Goal: Download file/media

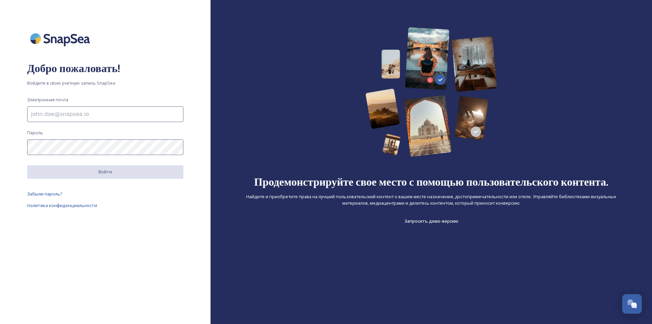
click at [58, 114] on input at bounding box center [105, 114] width 156 height 16
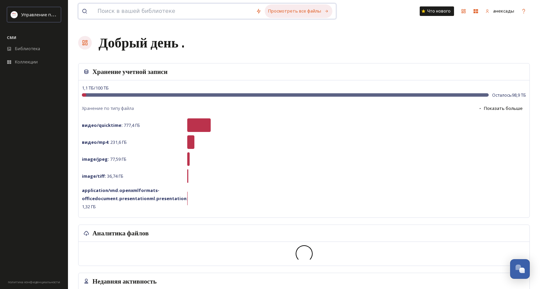
click at [287, 10] on font "Просмотреть все файлы" at bounding box center [294, 11] width 53 height 6
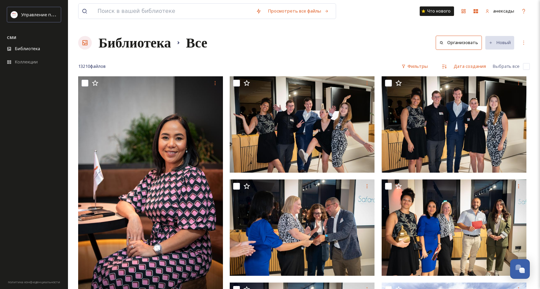
click at [129, 49] on font "Библиотека" at bounding box center [135, 42] width 72 height 17
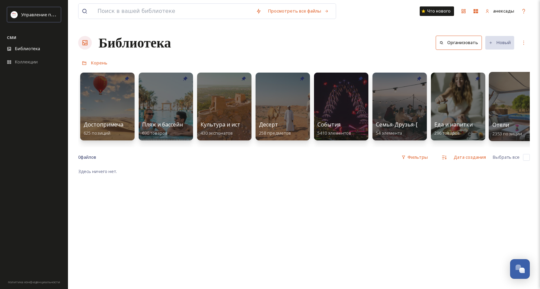
click at [512, 98] on div at bounding box center [515, 106] width 55 height 69
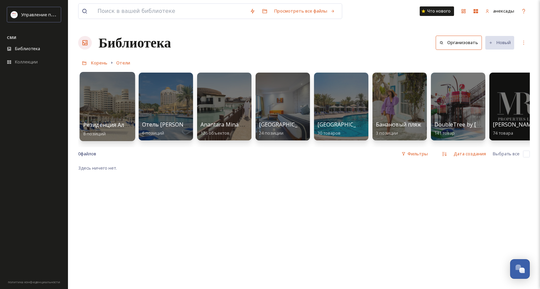
click at [102, 98] on div at bounding box center [106, 106] width 55 height 69
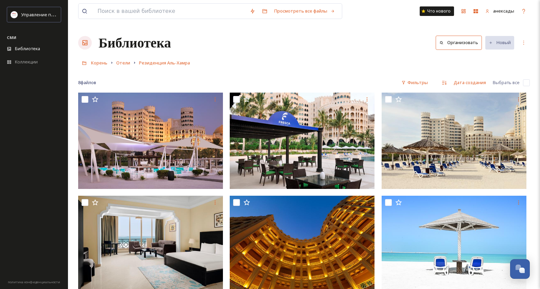
scroll to position [135, 0]
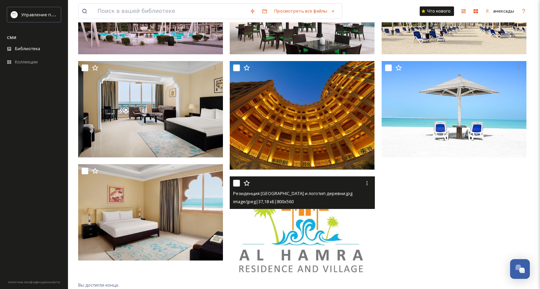
click at [298, 235] on img at bounding box center [302, 227] width 145 height 101
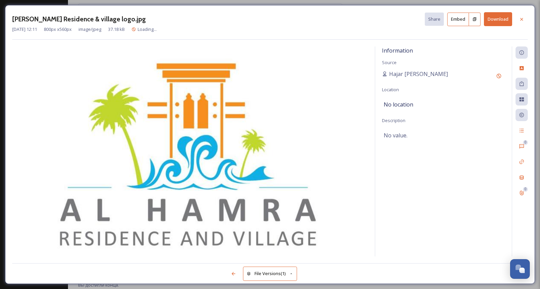
scroll to position [118, 0]
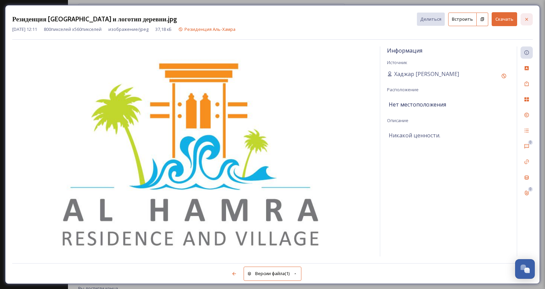
click at [530, 19] on div at bounding box center [526, 19] width 12 height 12
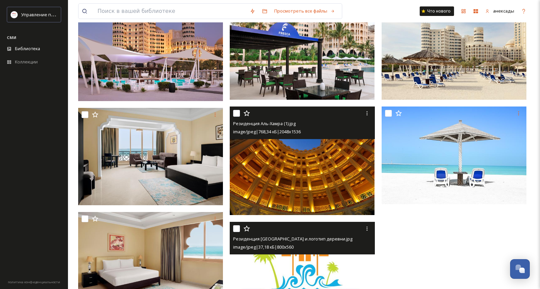
scroll to position [50, 0]
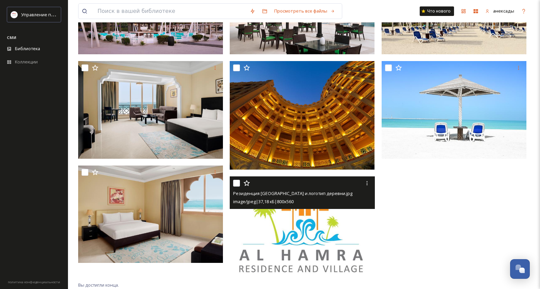
click at [297, 238] on img at bounding box center [302, 227] width 145 height 101
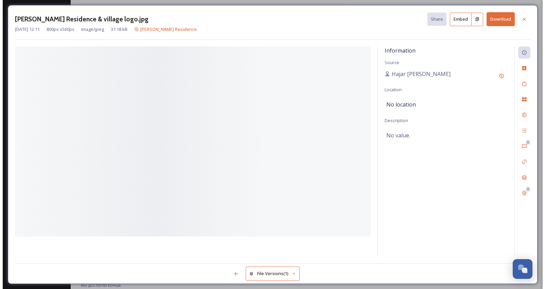
scroll to position [120, 0]
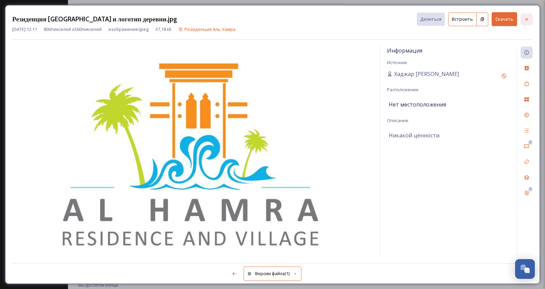
click at [528, 17] on icon at bounding box center [526, 19] width 5 height 5
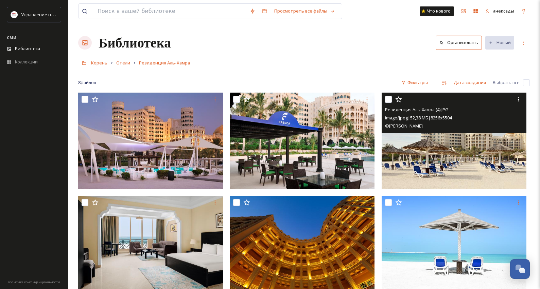
click at [458, 145] on img at bounding box center [453, 141] width 145 height 96
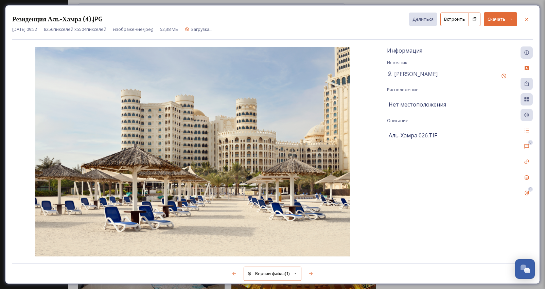
click at [502, 17] on font "Скачать" at bounding box center [496, 19] width 18 height 6
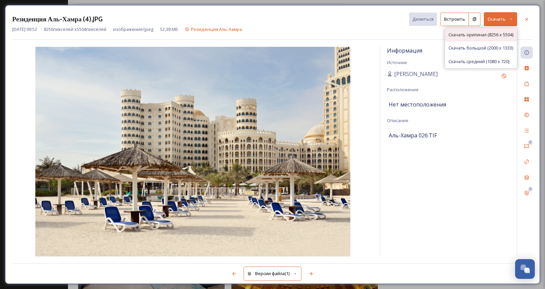
click at [485, 36] on font "Скачать оригинал (8256 x 5504)" at bounding box center [480, 35] width 65 height 6
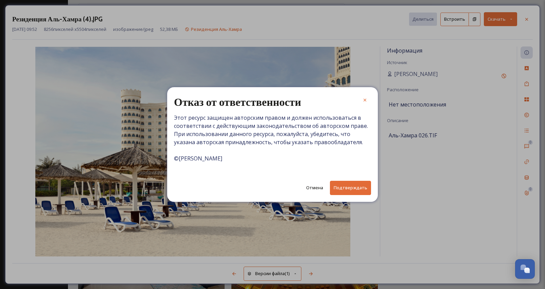
click at [342, 184] on button "Подтверждать" at bounding box center [350, 188] width 41 height 14
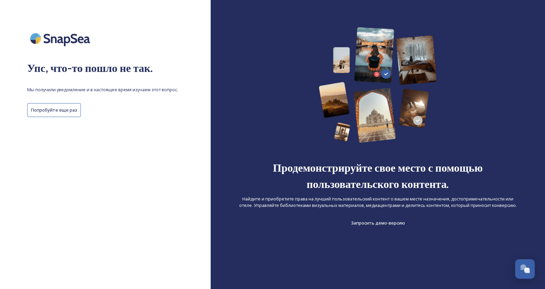
click at [109, 29] on div at bounding box center [105, 38] width 156 height 23
click at [69, 105] on button "Попробуйте еще раз" at bounding box center [54, 110] width 54 height 14
click at [72, 106] on button "Попробуйте еще раз" at bounding box center [54, 110] width 54 height 14
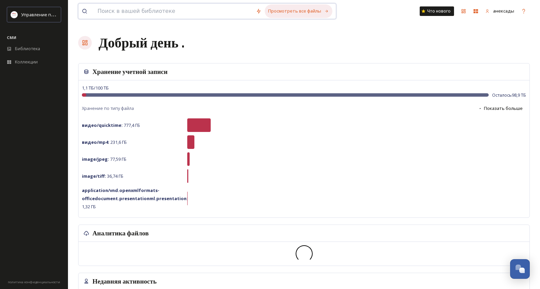
click at [291, 10] on font "Просмотреть все файлы" at bounding box center [294, 11] width 53 height 6
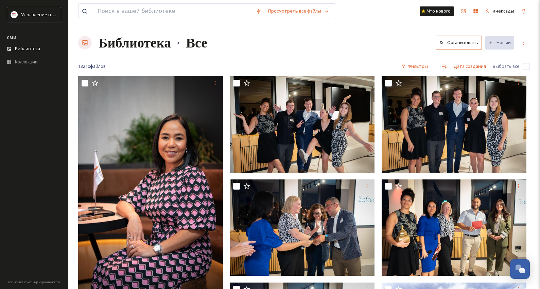
click at [140, 42] on font "Библиотека" at bounding box center [135, 42] width 72 height 17
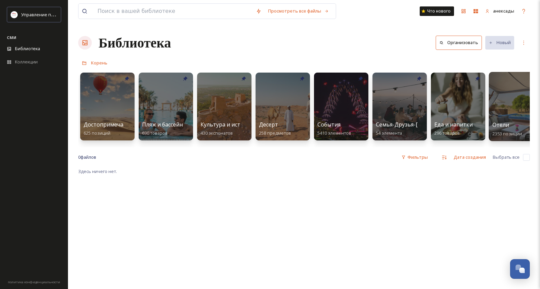
click at [500, 101] on div at bounding box center [515, 106] width 55 height 69
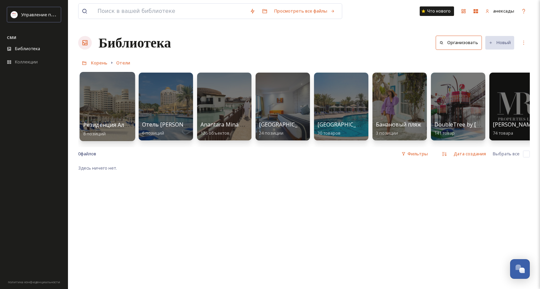
click at [119, 109] on div at bounding box center [106, 106] width 55 height 69
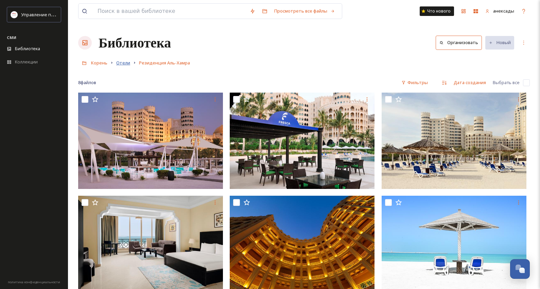
click at [116, 66] on font "Отели" at bounding box center [123, 63] width 14 height 6
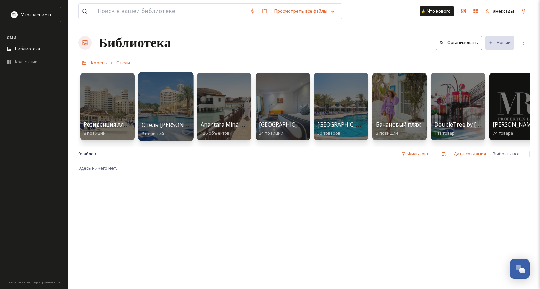
click at [171, 94] on div at bounding box center [165, 106] width 55 height 69
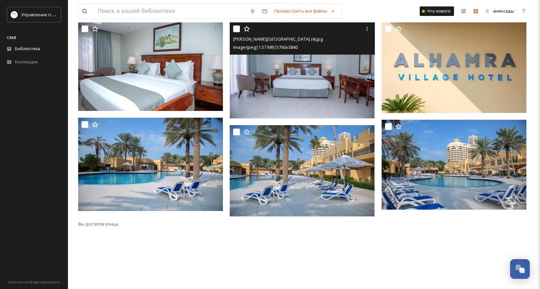
scroll to position [59, 0]
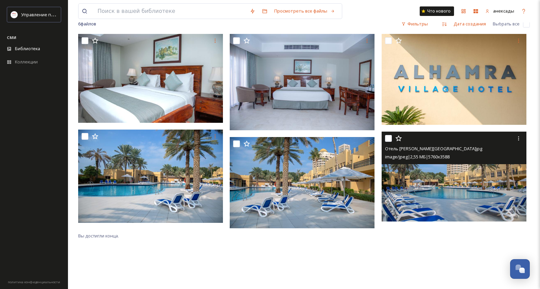
click at [441, 173] on img at bounding box center [453, 177] width 145 height 90
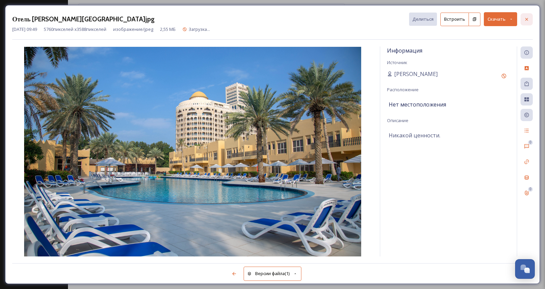
click at [527, 15] on div at bounding box center [526, 19] width 12 height 12
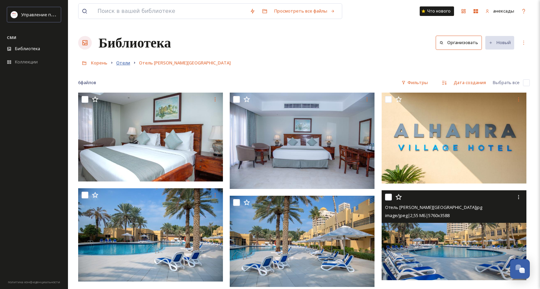
click at [125, 64] on font "Отели" at bounding box center [123, 63] width 14 height 6
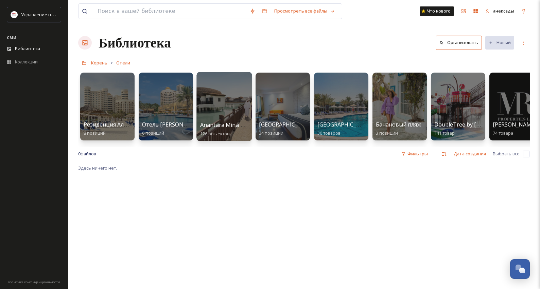
click at [230, 88] on div at bounding box center [223, 106] width 55 height 69
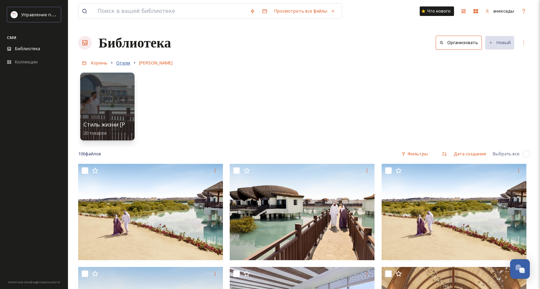
click at [127, 61] on font "Отели" at bounding box center [123, 63] width 14 height 6
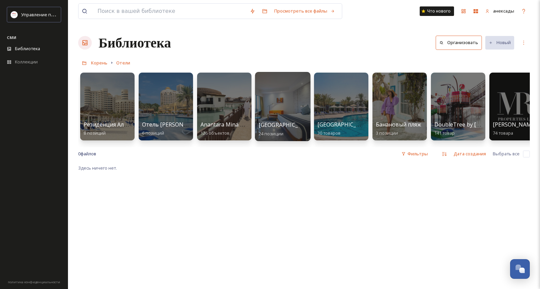
click at [285, 92] on div at bounding box center [282, 106] width 55 height 69
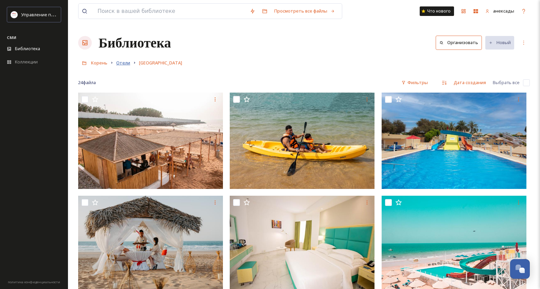
click at [123, 61] on font "Отели" at bounding box center [123, 63] width 14 height 6
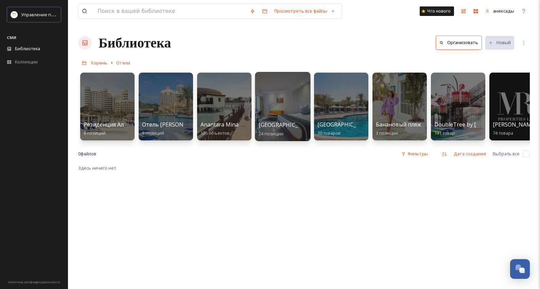
click at [291, 94] on div at bounding box center [282, 106] width 55 height 69
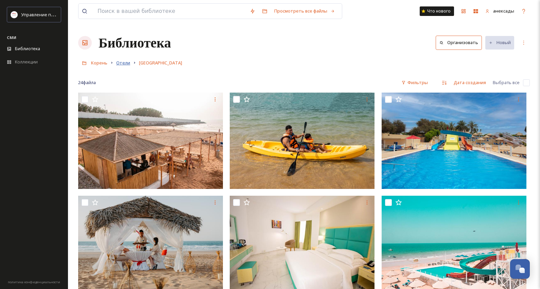
click at [118, 63] on font "Отели" at bounding box center [123, 63] width 14 height 6
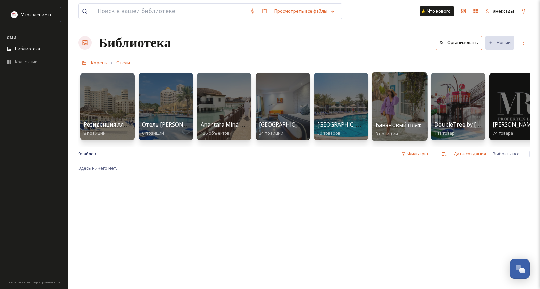
click at [409, 92] on div at bounding box center [399, 106] width 55 height 69
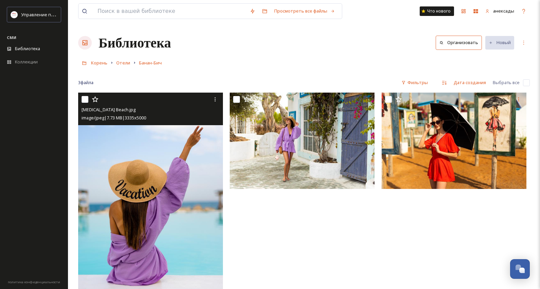
scroll to position [34, 0]
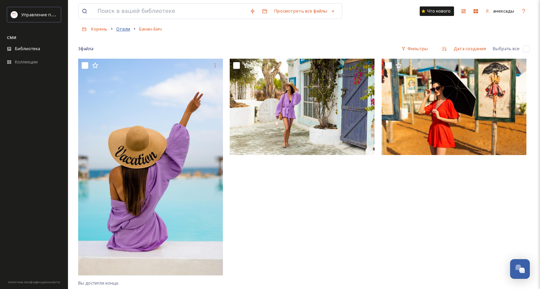
click at [123, 29] on font "Отели" at bounding box center [123, 29] width 14 height 6
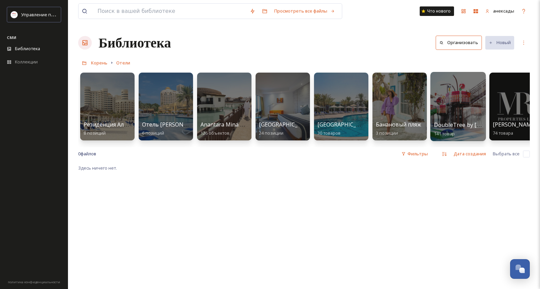
click at [450, 93] on div at bounding box center [457, 106] width 55 height 69
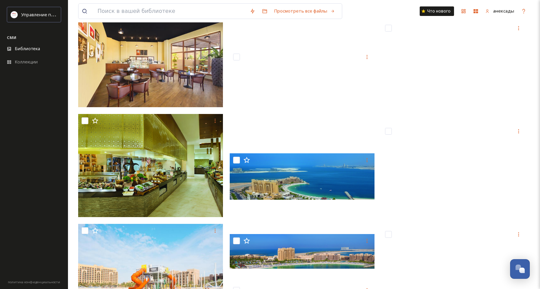
scroll to position [3363, 0]
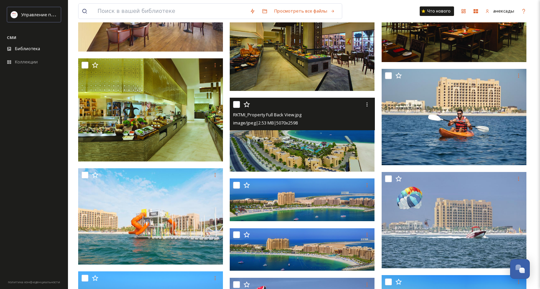
click at [311, 136] on img at bounding box center [302, 135] width 145 height 74
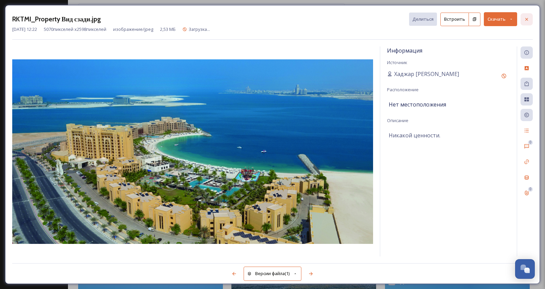
click at [530, 19] on div at bounding box center [526, 19] width 12 height 12
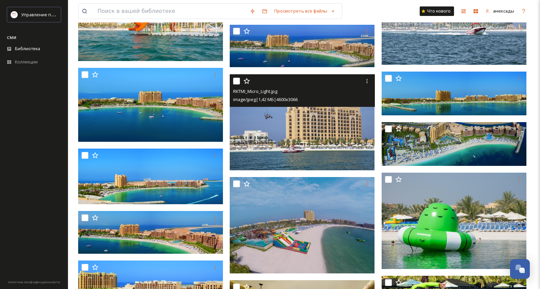
scroll to position [3601, 0]
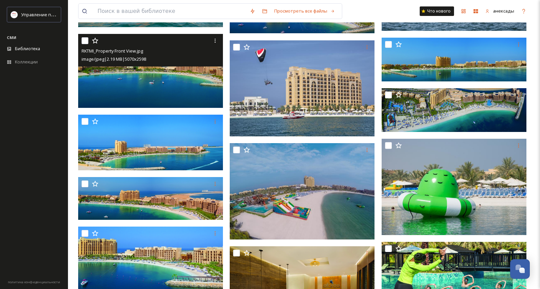
click at [164, 72] on img at bounding box center [150, 71] width 145 height 74
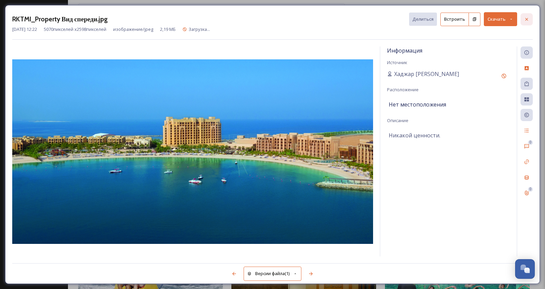
click at [521, 19] on div at bounding box center [526, 19] width 12 height 12
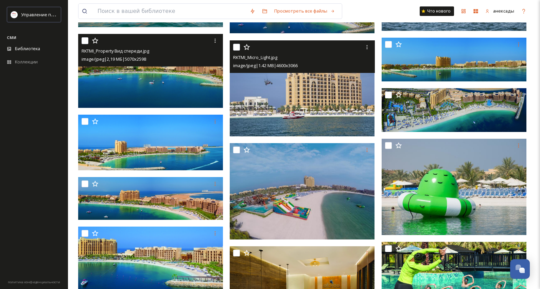
click at [292, 102] on img at bounding box center [302, 88] width 145 height 96
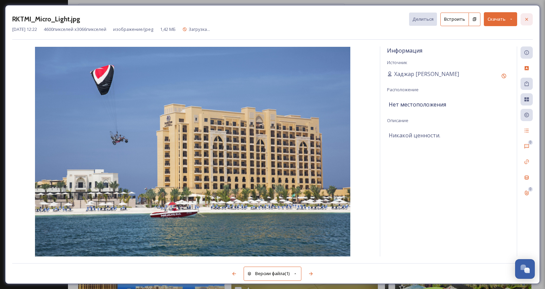
click at [527, 19] on icon at bounding box center [526, 19] width 5 height 5
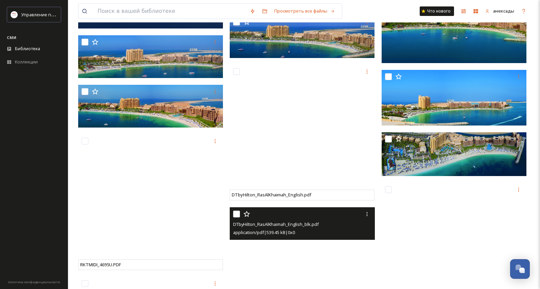
scroll to position [4212, 0]
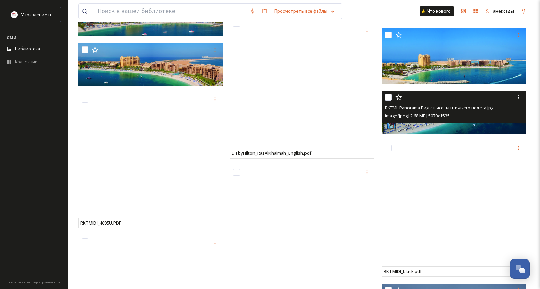
click at [411, 126] on img at bounding box center [453, 113] width 145 height 44
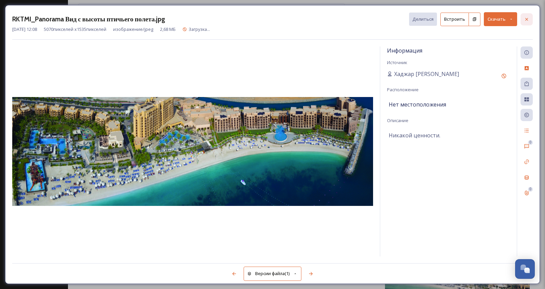
click at [531, 21] on div at bounding box center [526, 19] width 12 height 12
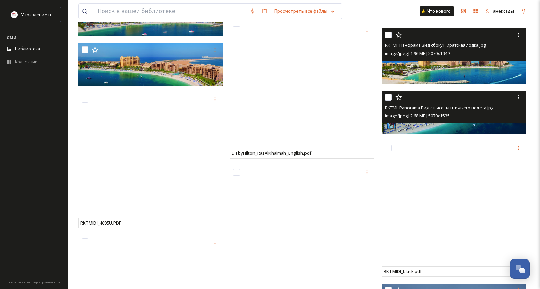
click at [483, 65] on img at bounding box center [453, 56] width 145 height 56
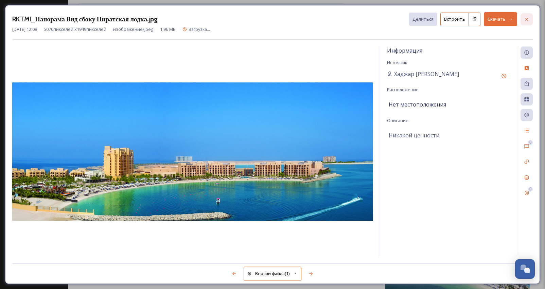
click at [531, 18] on div at bounding box center [526, 19] width 12 height 12
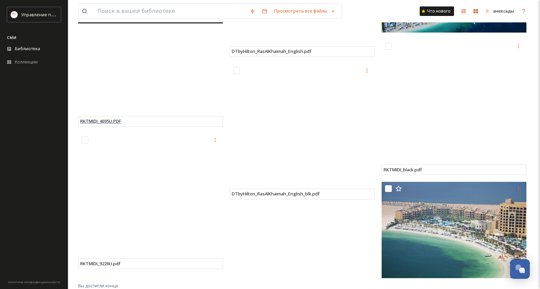
scroll to position [4315, 0]
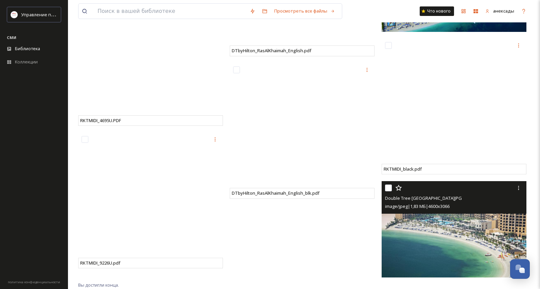
click at [402, 219] on img at bounding box center [453, 229] width 145 height 96
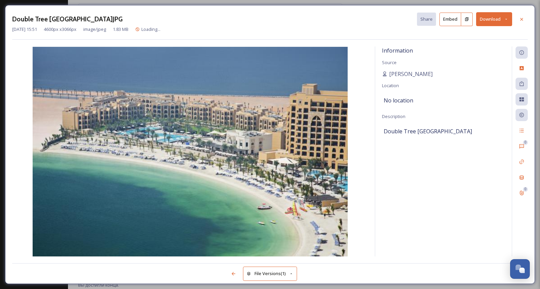
scroll to position [4305, 0]
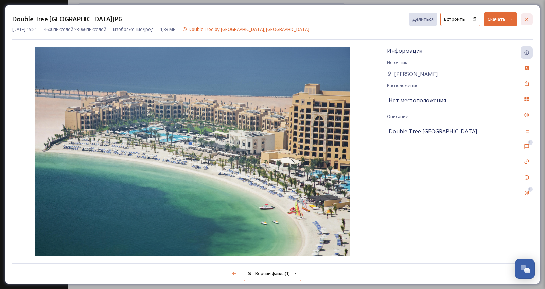
click at [522, 20] on div at bounding box center [526, 19] width 12 height 12
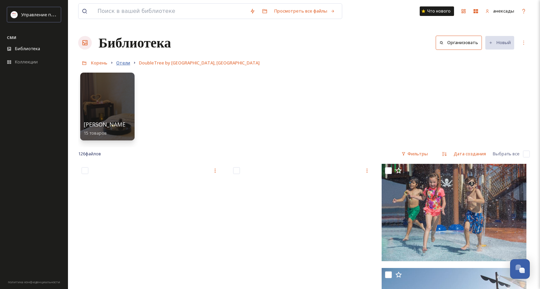
click at [126, 65] on font "Отели" at bounding box center [123, 63] width 14 height 6
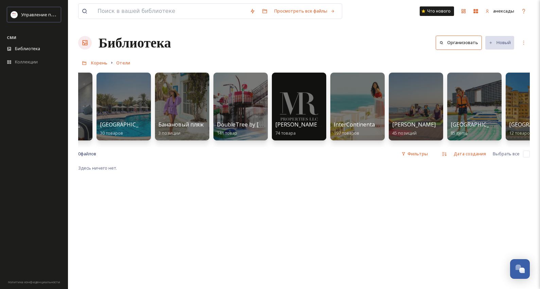
scroll to position [0, 249]
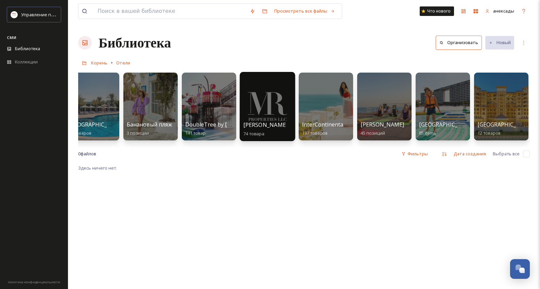
click at [274, 97] on div at bounding box center [266, 106] width 55 height 69
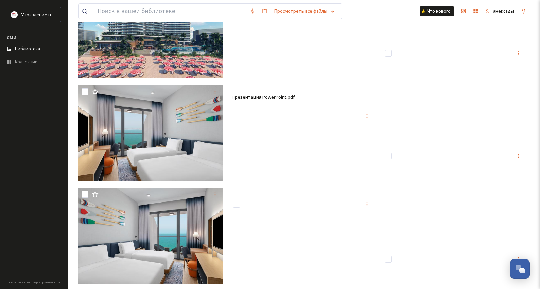
scroll to position [938, 0]
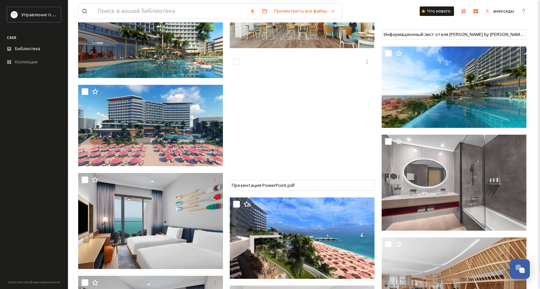
click at [97, 135] on img at bounding box center [150, 126] width 145 height 82
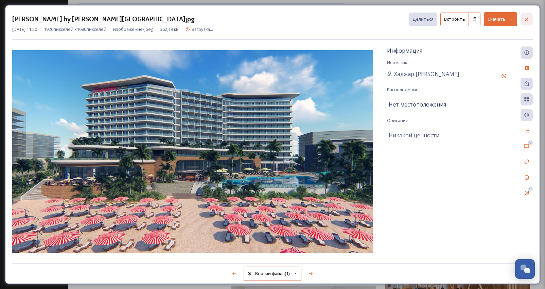
click at [525, 19] on icon at bounding box center [526, 19] width 5 height 5
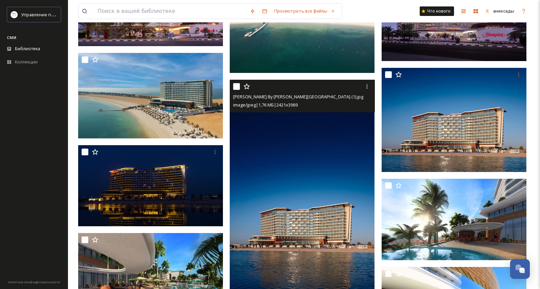
scroll to position [123, 0]
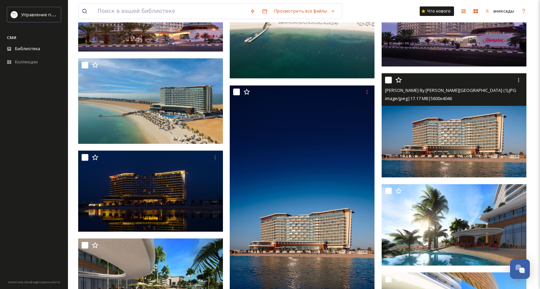
click at [417, 138] on img at bounding box center [453, 125] width 145 height 105
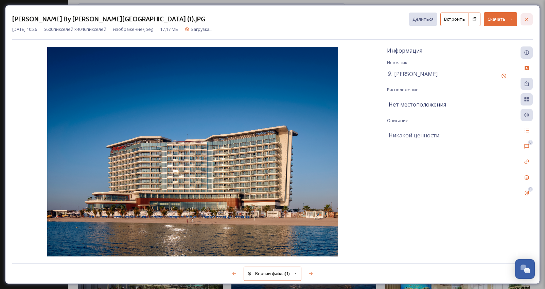
click at [526, 22] on icon at bounding box center [526, 19] width 5 height 5
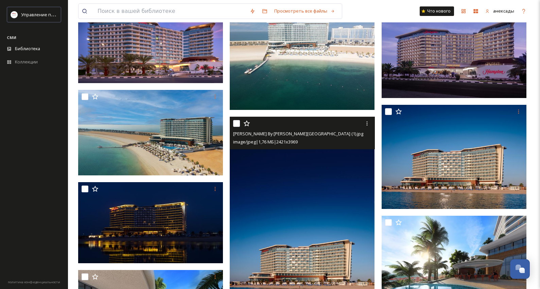
scroll to position [21, 0]
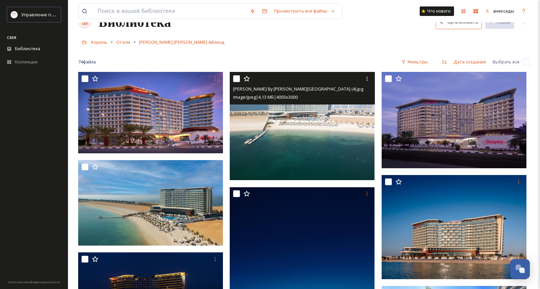
click at [328, 133] on img at bounding box center [302, 126] width 145 height 109
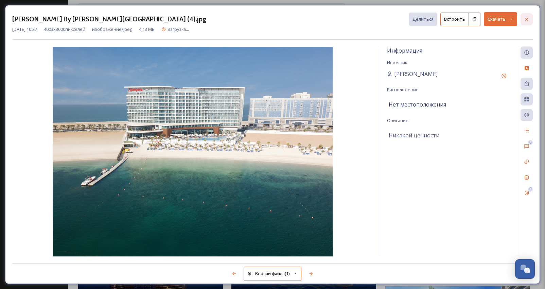
click at [529, 17] on div at bounding box center [526, 19] width 12 height 12
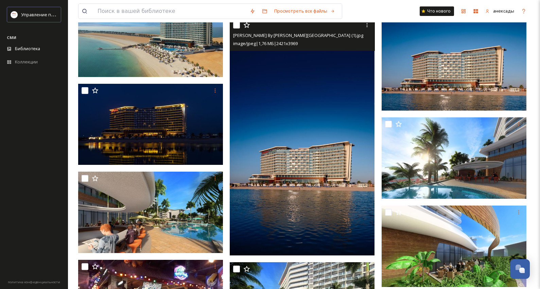
scroll to position [157, 0]
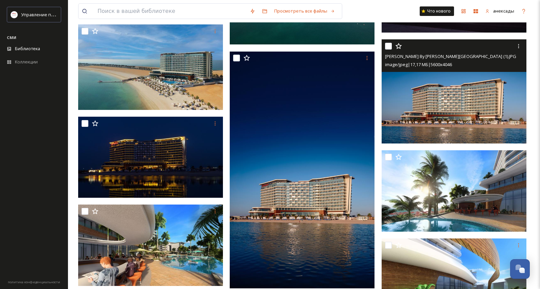
click at [479, 112] on img at bounding box center [453, 91] width 145 height 105
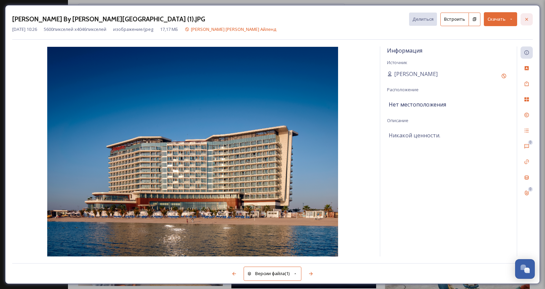
click at [523, 20] on div at bounding box center [526, 19] width 12 height 12
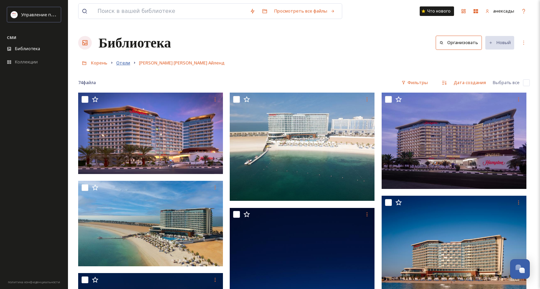
click at [126, 65] on font "Отели" at bounding box center [123, 63] width 14 height 6
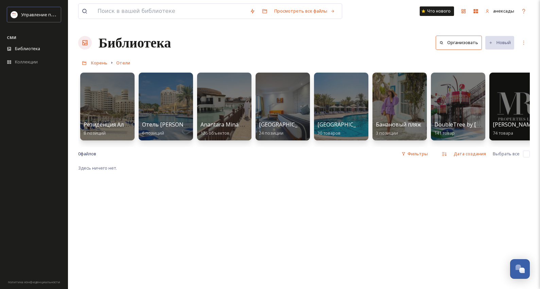
click at [527, 154] on div "0 файлов ​ Фильтры Дата создания Выбрать все" at bounding box center [303, 153] width 451 height 13
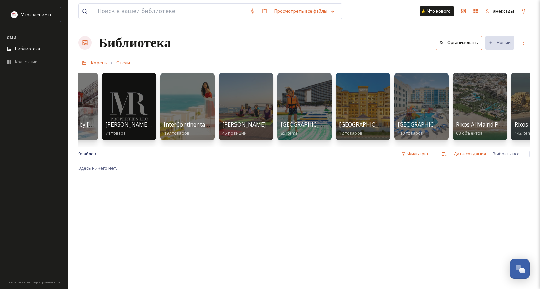
scroll to position [0, 390]
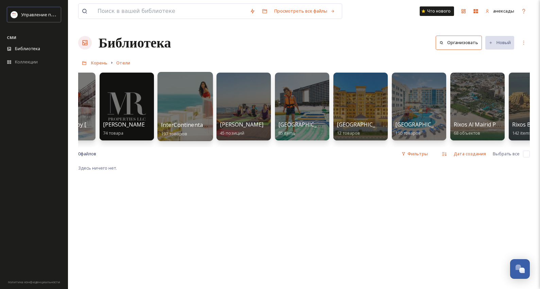
click at [174, 95] on div at bounding box center [184, 106] width 55 height 69
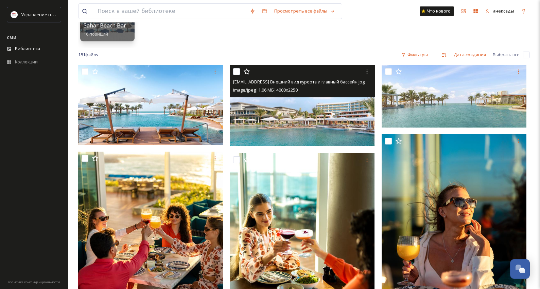
scroll to position [136, 0]
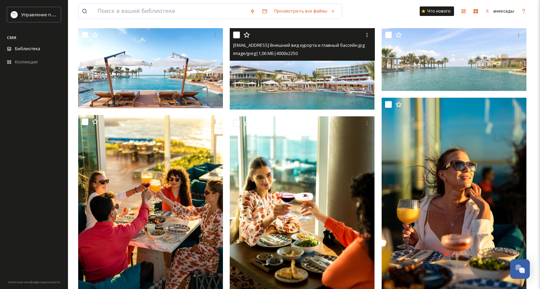
click at [311, 80] on img at bounding box center [302, 69] width 145 height 82
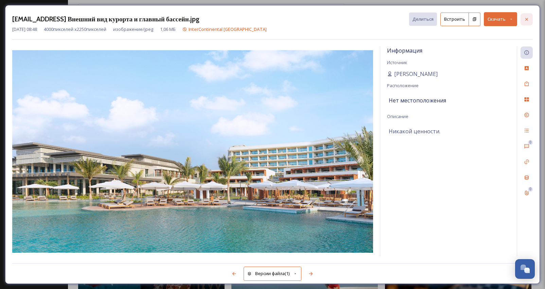
click at [528, 19] on icon at bounding box center [526, 19] width 5 height 5
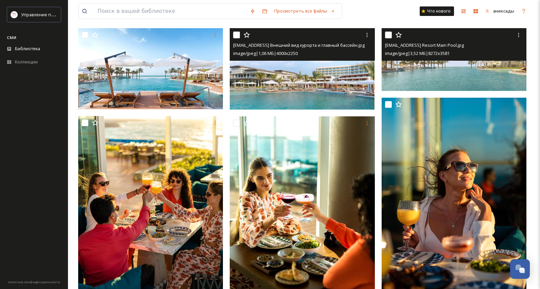
click at [477, 74] on img at bounding box center [453, 59] width 145 height 63
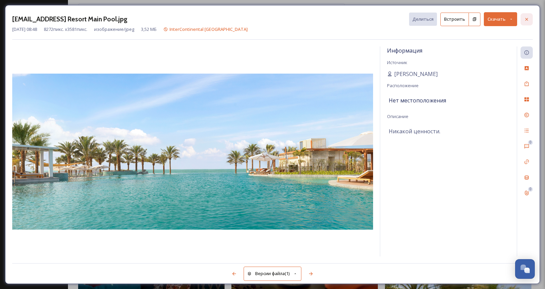
click at [527, 17] on icon at bounding box center [526, 19] width 5 height 5
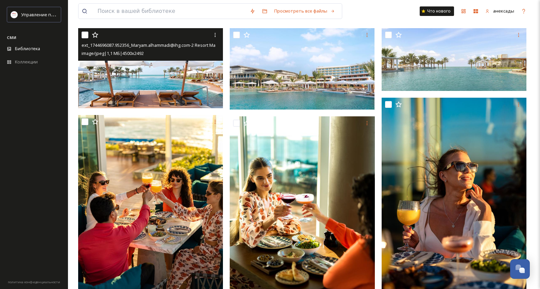
click at [173, 92] on img at bounding box center [150, 68] width 145 height 80
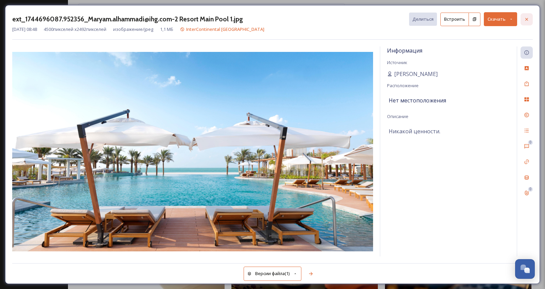
click at [525, 18] on icon at bounding box center [526, 19] width 5 height 5
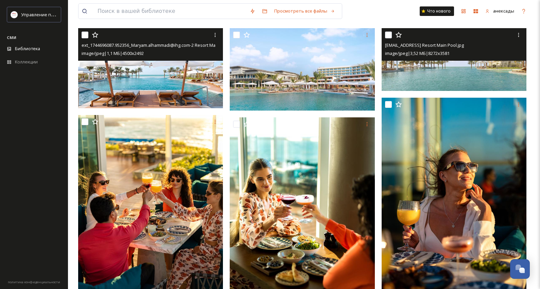
click at [449, 79] on img at bounding box center [453, 59] width 145 height 63
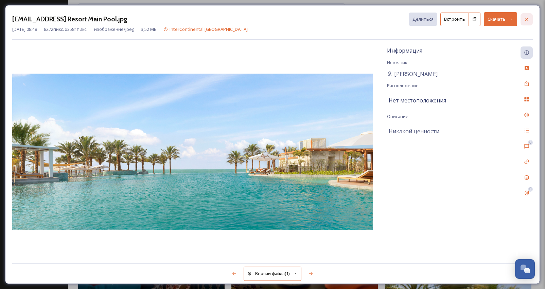
click at [525, 20] on icon at bounding box center [526, 19] width 5 height 5
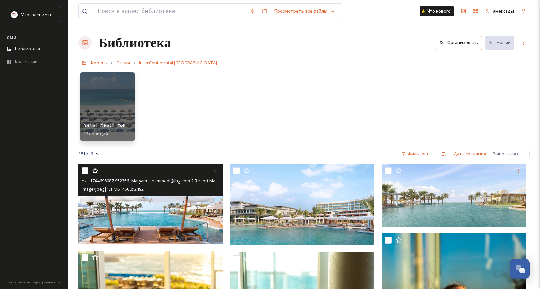
click at [115, 103] on div at bounding box center [106, 106] width 55 height 69
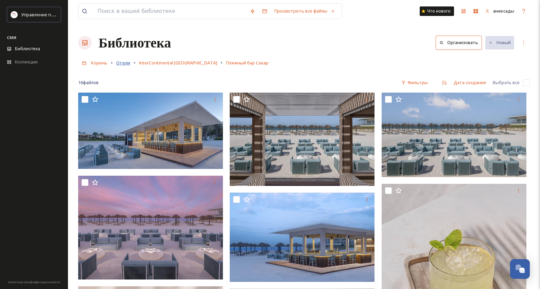
click at [118, 63] on font "Отели" at bounding box center [123, 63] width 14 height 6
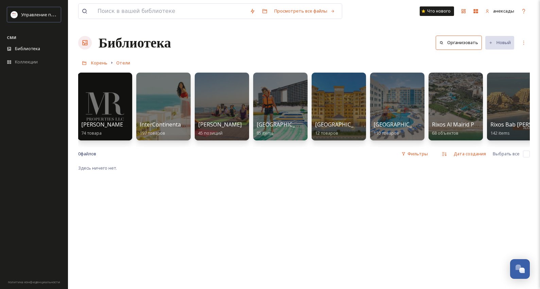
scroll to position [0, 422]
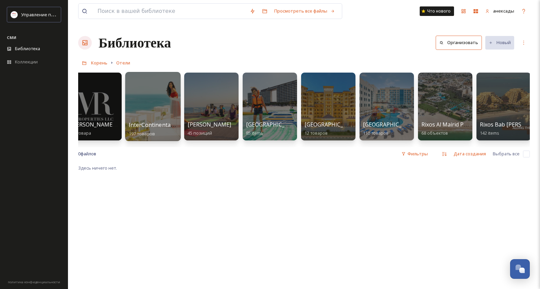
click at [140, 106] on div at bounding box center [152, 106] width 55 height 69
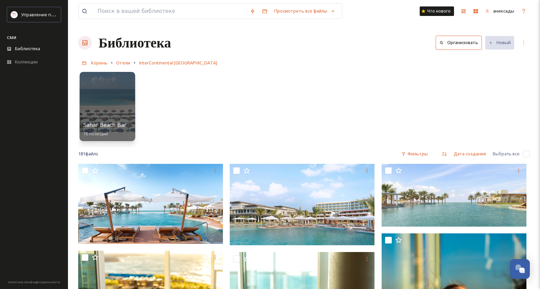
click at [103, 110] on div at bounding box center [106, 106] width 55 height 69
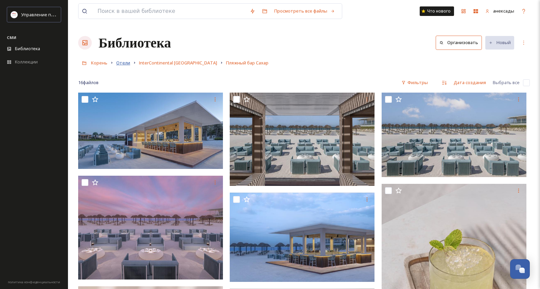
click at [127, 62] on font "Отели" at bounding box center [123, 63] width 14 height 6
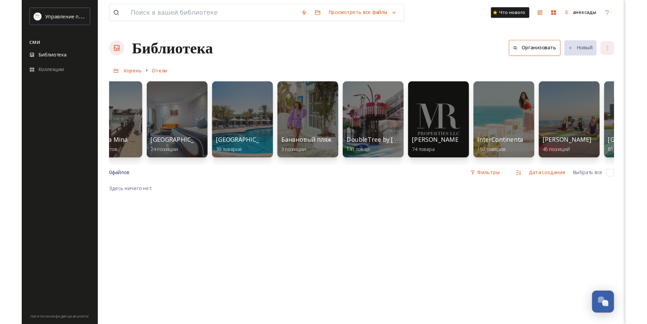
scroll to position [0, 145]
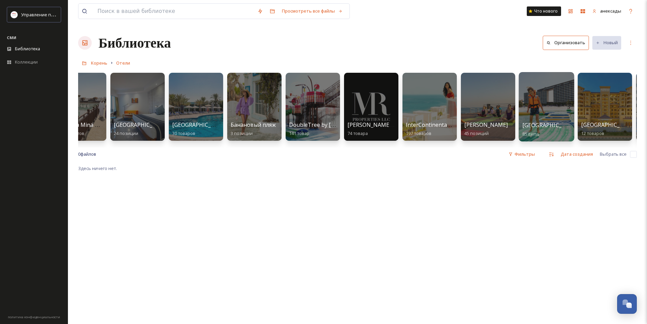
click at [545, 97] on div at bounding box center [546, 106] width 55 height 69
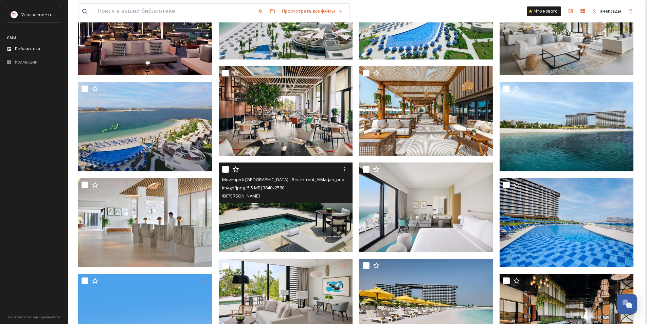
scroll to position [1126, 0]
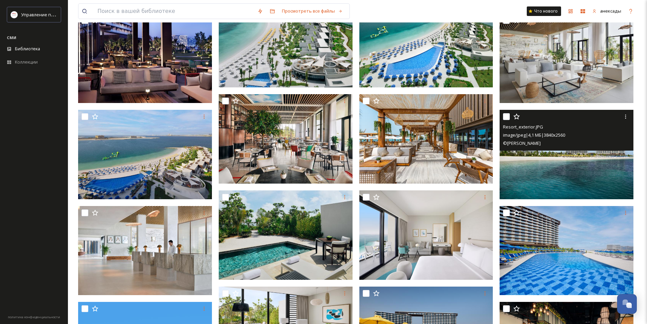
click at [536, 182] on img at bounding box center [567, 154] width 134 height 89
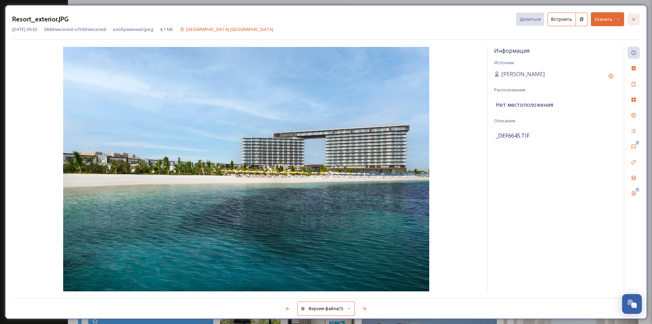
click at [545, 18] on icon at bounding box center [633, 19] width 5 height 5
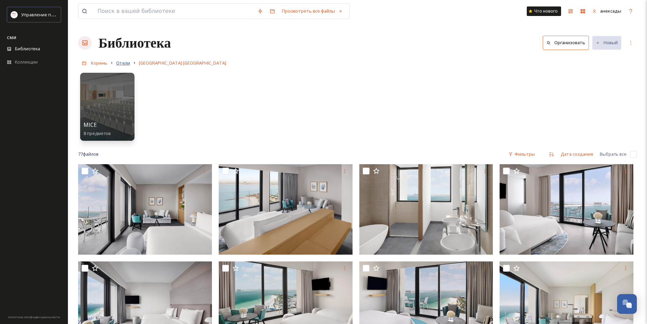
click at [125, 61] on font "Отели" at bounding box center [123, 63] width 14 height 6
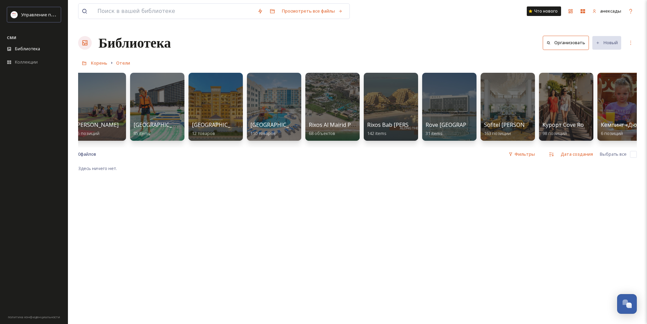
scroll to position [0, 539]
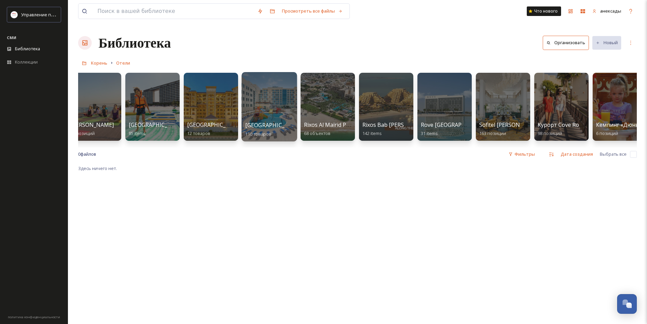
click at [270, 95] on div at bounding box center [269, 106] width 55 height 69
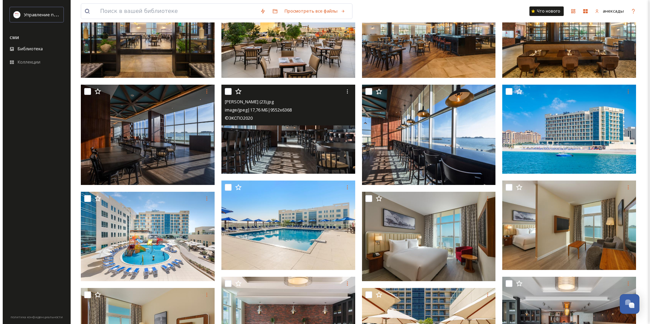
scroll to position [340, 0]
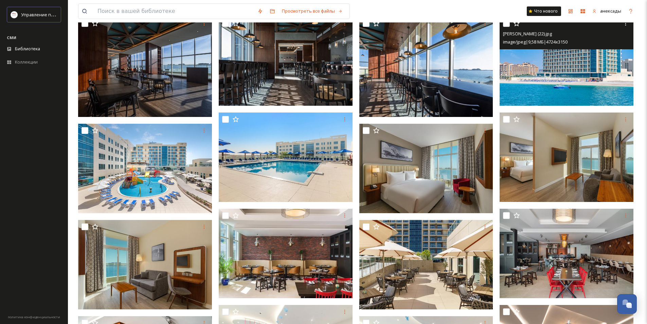
click at [545, 77] on img at bounding box center [567, 61] width 134 height 89
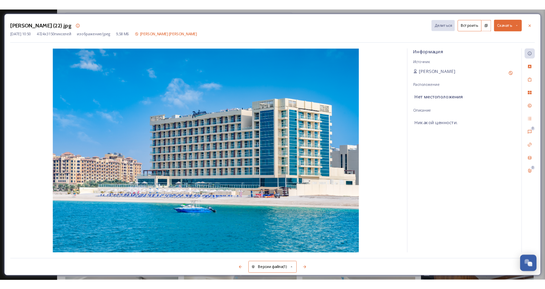
scroll to position [451, 0]
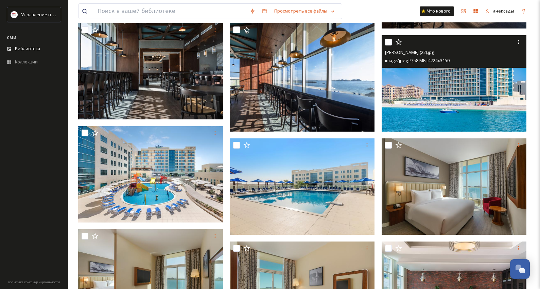
click at [428, 96] on img at bounding box center [453, 83] width 145 height 96
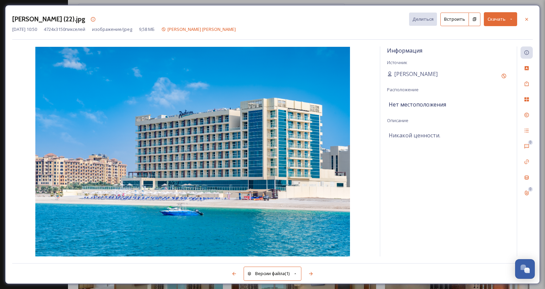
click at [499, 19] on font "Скачать" at bounding box center [496, 19] width 18 height 6
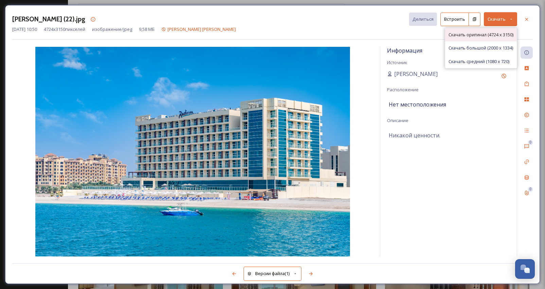
click at [486, 34] on font "Скачать оригинал (4724 x 3150)" at bounding box center [480, 35] width 65 height 6
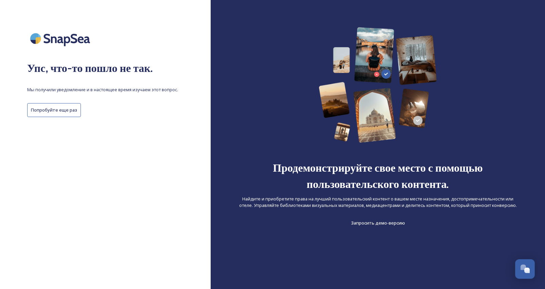
click at [333, 32] on img at bounding box center [378, 85] width 118 height 116
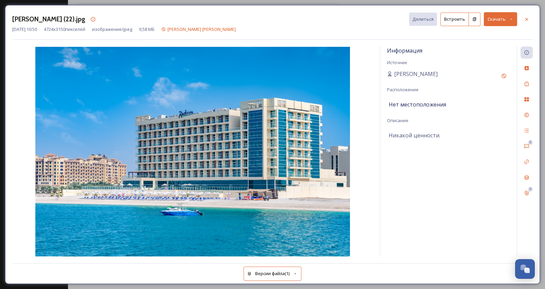
click at [526, 38] on div "Рэдиссон Аль Марджан Айленд (22).jpg Делиться Встроить Скачать 13 октября 2025 …" at bounding box center [272, 26] width 520 height 28
click at [528, 18] on icon at bounding box center [526, 19] width 5 height 5
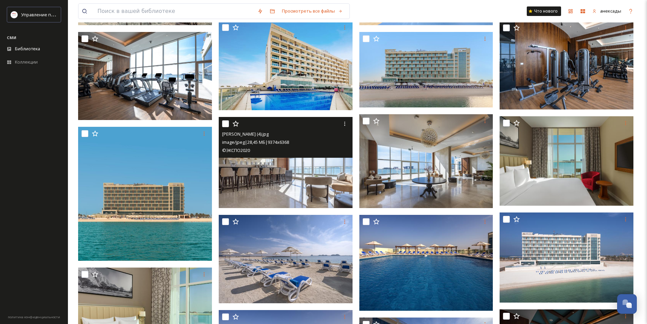
scroll to position [721, 0]
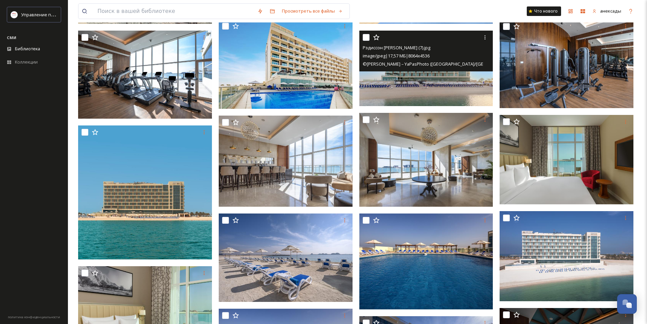
click at [453, 84] on img at bounding box center [426, 68] width 134 height 75
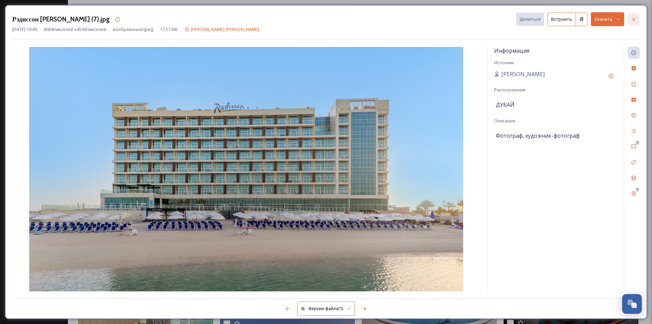
click at [545, 21] on icon at bounding box center [633, 19] width 5 height 5
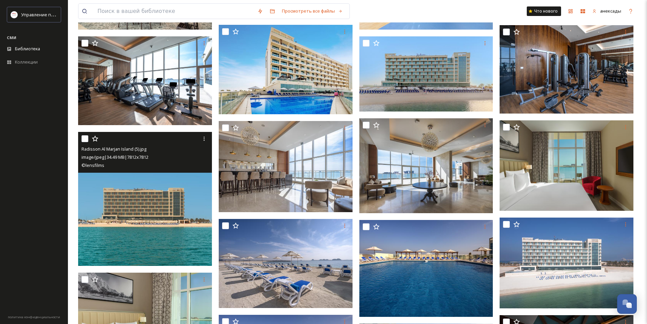
click at [149, 227] on img at bounding box center [145, 199] width 134 height 134
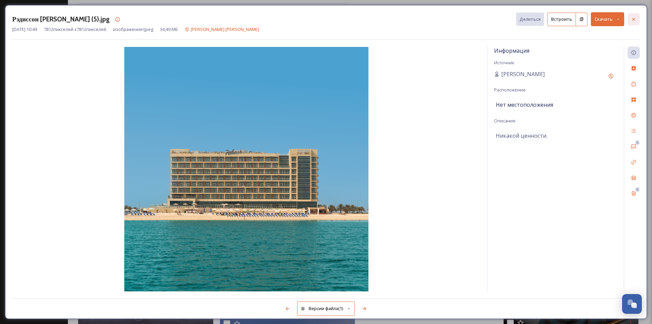
click at [545, 17] on div at bounding box center [634, 19] width 12 height 12
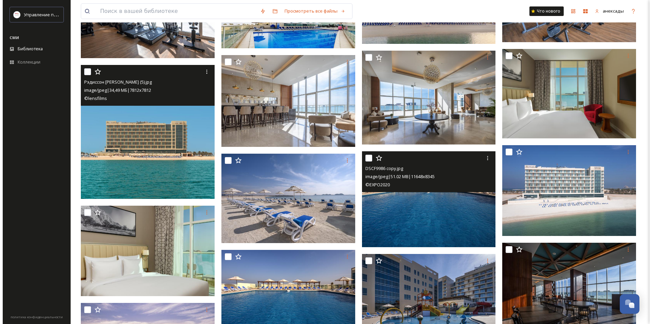
scroll to position [789, 0]
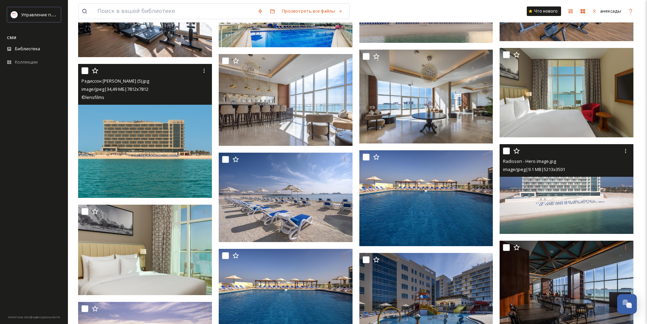
click at [545, 201] on img at bounding box center [567, 189] width 134 height 90
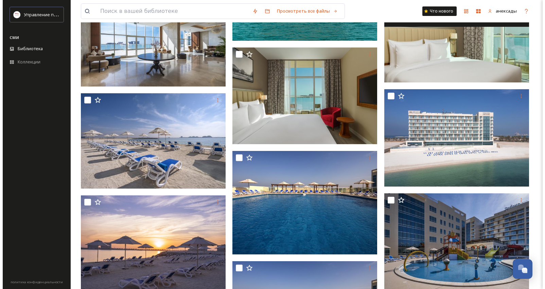
scroll to position [1294, 0]
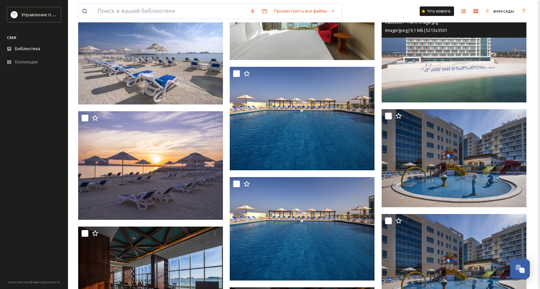
click at [438, 75] on img at bounding box center [453, 53] width 145 height 97
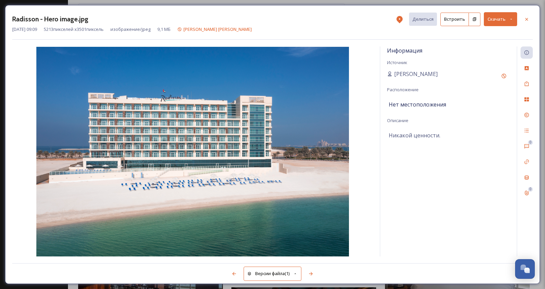
click at [492, 16] on button "Скачать" at bounding box center [500, 19] width 33 height 14
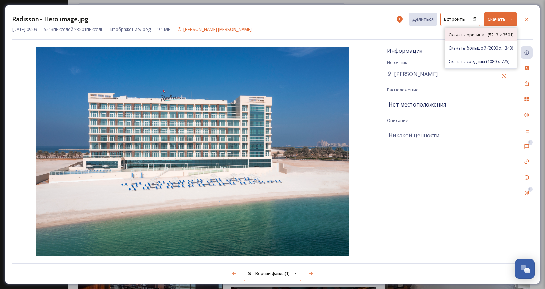
click at [450, 35] on font "Скачать оригинал (5213 x 3501)" at bounding box center [480, 35] width 65 height 6
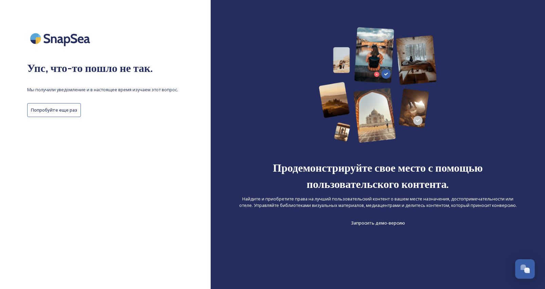
scroll to position [0, 0]
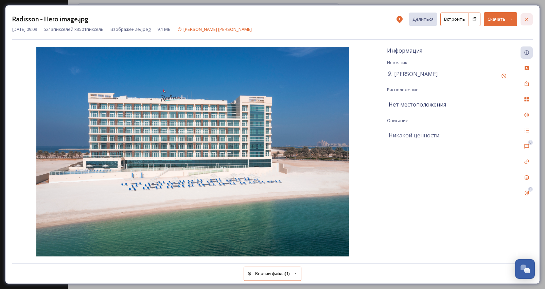
click at [524, 17] on icon at bounding box center [526, 19] width 5 height 5
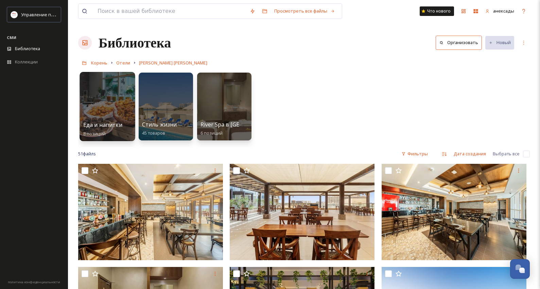
click at [111, 94] on div at bounding box center [106, 106] width 55 height 69
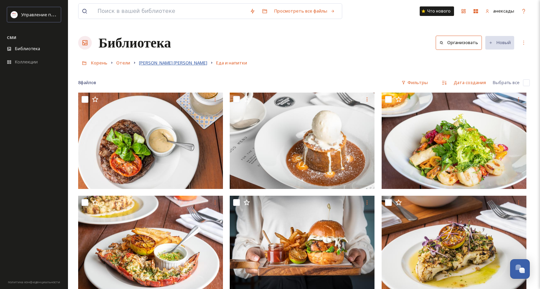
click at [207, 61] on font "[PERSON_NAME] [PERSON_NAME]" at bounding box center [173, 63] width 68 height 6
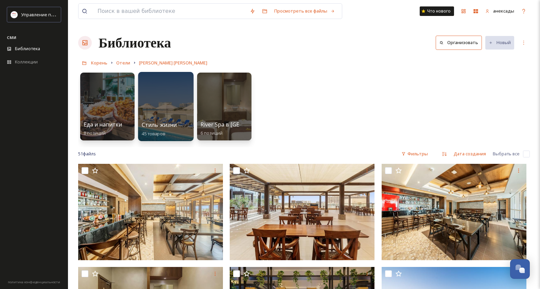
click at [174, 107] on div at bounding box center [165, 106] width 55 height 69
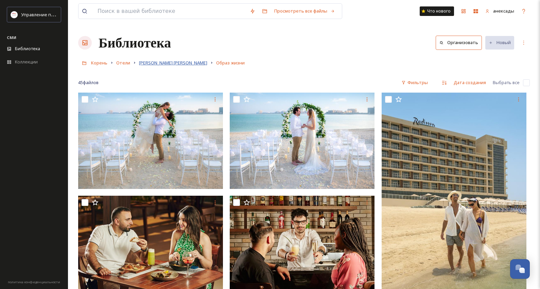
click at [188, 63] on font "[PERSON_NAME] [PERSON_NAME]" at bounding box center [173, 63] width 68 height 6
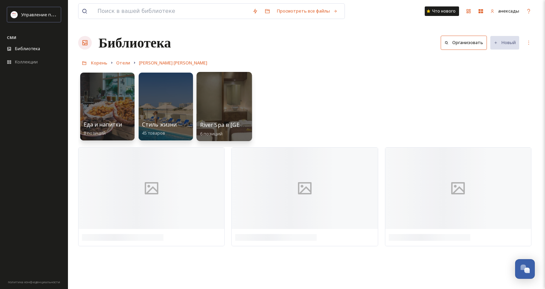
click at [217, 86] on div at bounding box center [223, 106] width 55 height 69
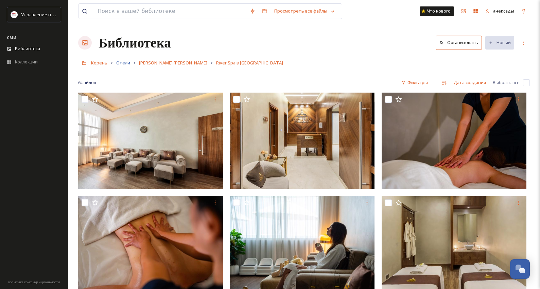
click at [124, 63] on font "Отели" at bounding box center [123, 63] width 14 height 6
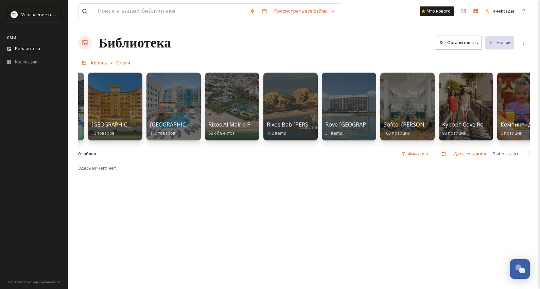
scroll to position [0, 637]
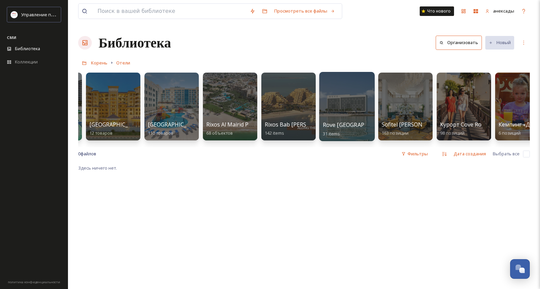
click at [354, 99] on div at bounding box center [346, 106] width 55 height 69
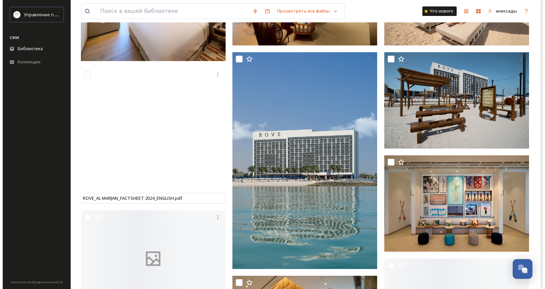
scroll to position [340, 0]
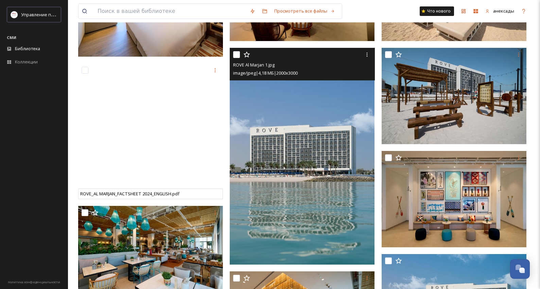
click at [306, 153] on img at bounding box center [302, 156] width 145 height 217
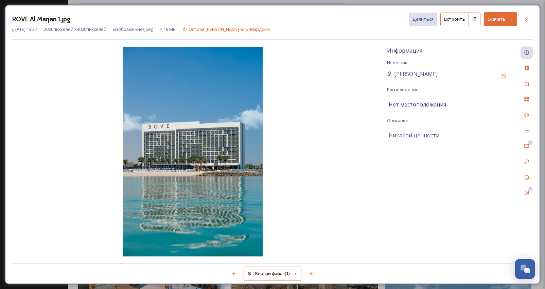
click at [502, 27] on div "08 апр. 2025 г., 13:27 2000 пикселей x 3000 пикселей изображение/jpeg 4,18 МБ О…" at bounding box center [272, 29] width 520 height 6
click at [505, 23] on button "Скачать" at bounding box center [500, 19] width 33 height 14
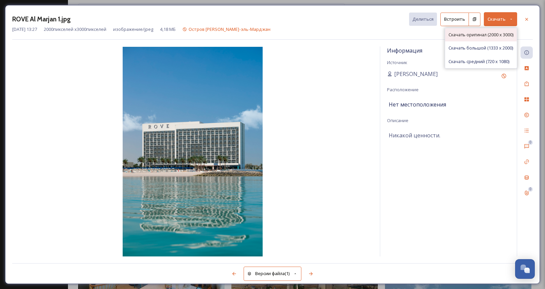
click at [497, 35] on font "Скачать оригинал (2000 x 3000)" at bounding box center [480, 35] width 65 height 6
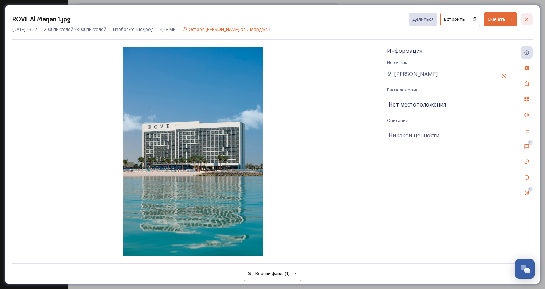
click at [523, 18] on div at bounding box center [526, 19] width 12 height 12
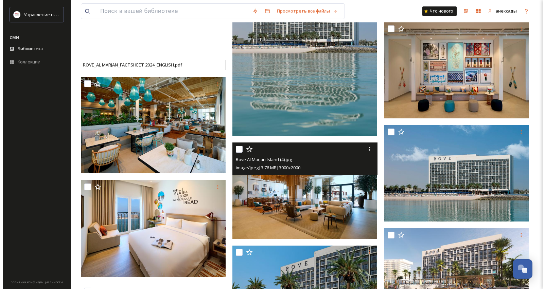
scroll to position [543, 0]
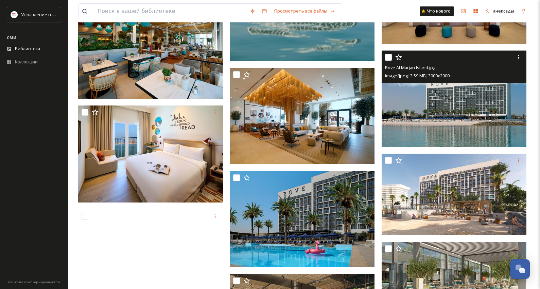
click at [435, 113] on img at bounding box center [453, 99] width 145 height 96
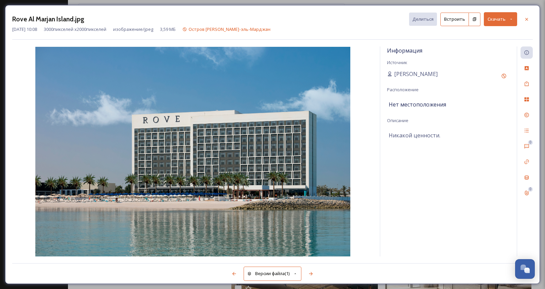
scroll to position [547, 0]
click at [499, 18] on font "Скачать" at bounding box center [496, 19] width 18 height 6
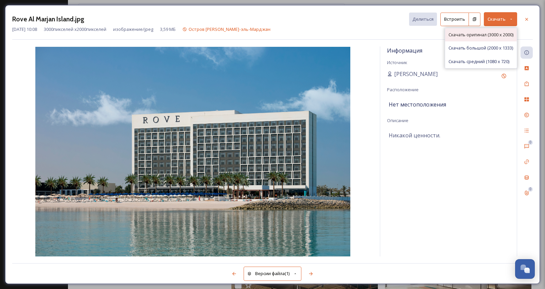
click at [479, 35] on font "Скачать оригинал (3000 x 2000)" at bounding box center [480, 35] width 65 height 6
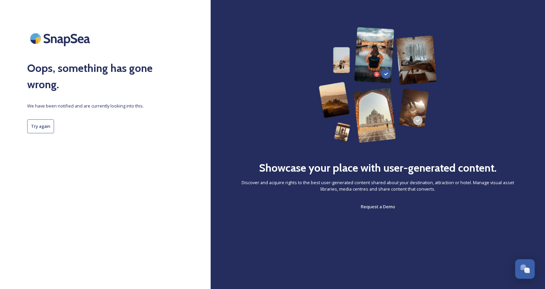
scroll to position [0, 0]
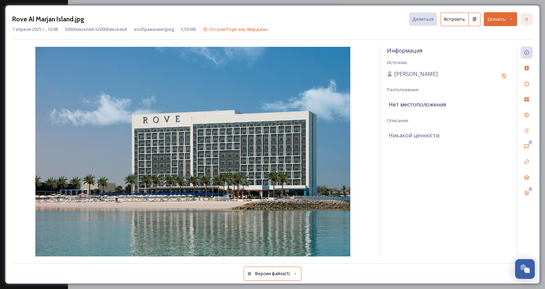
click at [522, 19] on div at bounding box center [526, 19] width 12 height 12
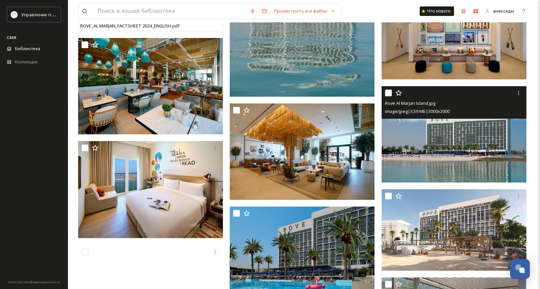
scroll to position [510, 0]
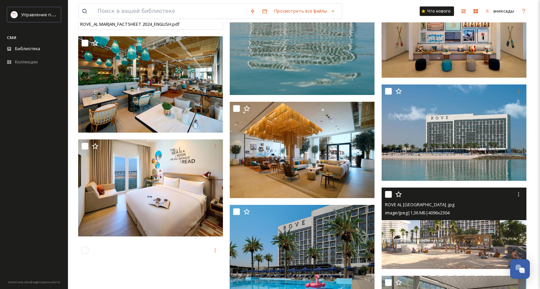
click at [423, 229] on img at bounding box center [453, 229] width 145 height 82
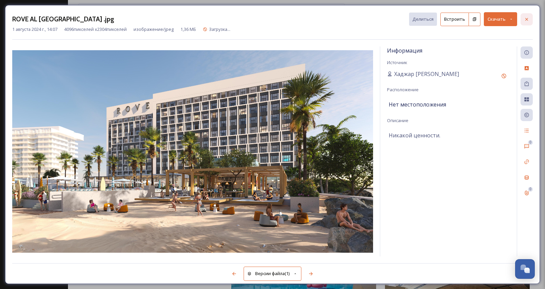
click at [529, 17] on div at bounding box center [526, 19] width 12 height 12
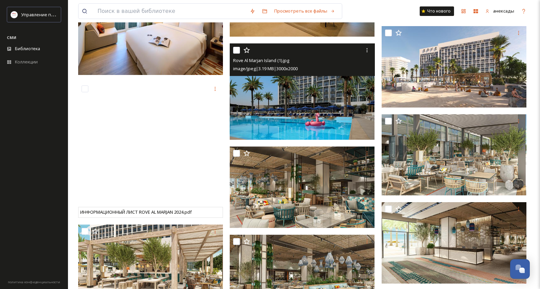
scroll to position [679, 0]
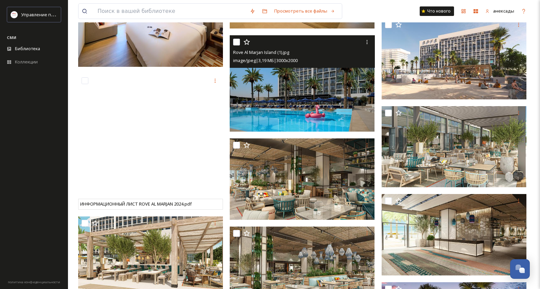
click at [345, 118] on img at bounding box center [302, 83] width 145 height 96
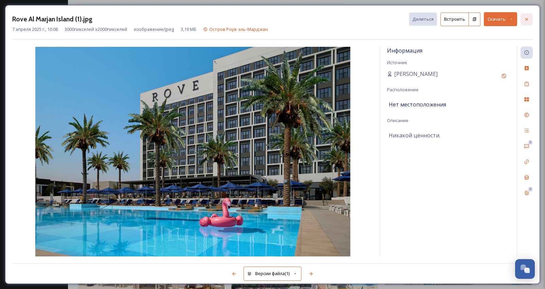
click at [526, 19] on icon at bounding box center [526, 19] width 3 height 3
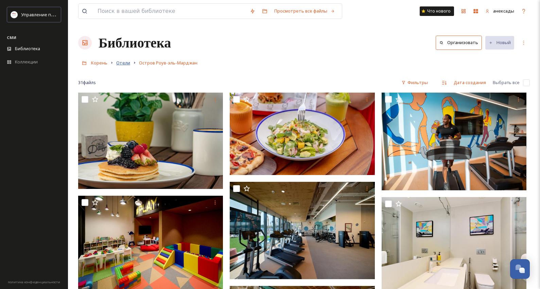
click at [127, 65] on font "Отели" at bounding box center [123, 63] width 14 height 6
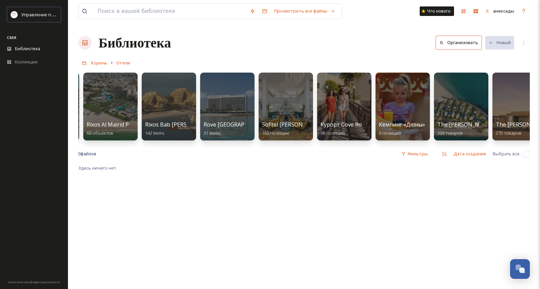
scroll to position [0, 765]
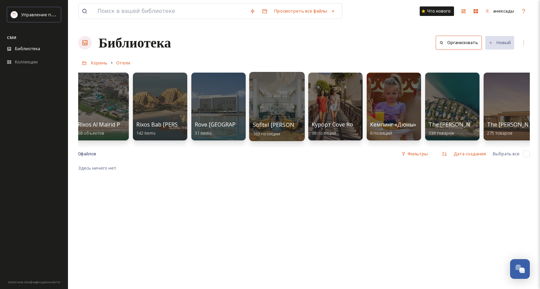
click at [270, 99] on div at bounding box center [276, 106] width 55 height 69
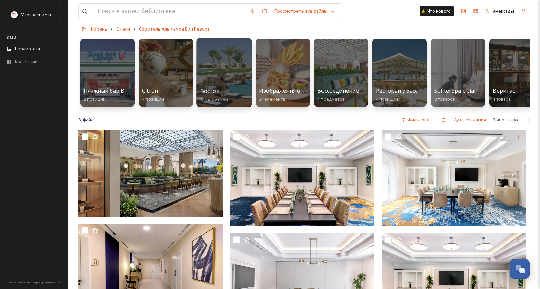
click at [223, 66] on div at bounding box center [223, 72] width 55 height 69
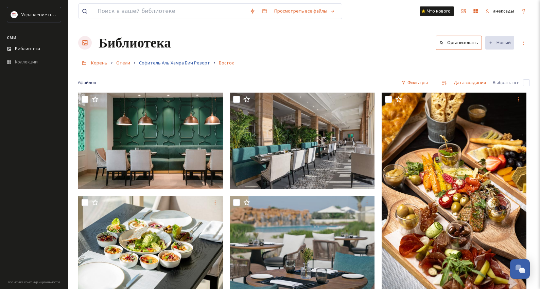
click at [154, 65] on font "Софитель Аль Хамра Бич Резорт" at bounding box center [174, 63] width 71 height 6
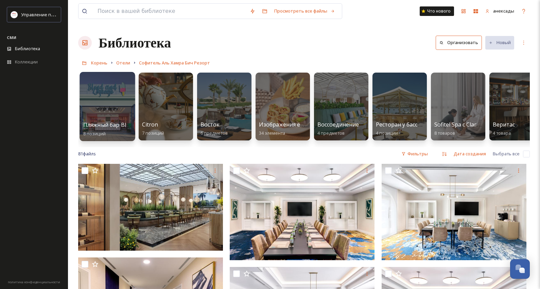
click at [110, 104] on div at bounding box center [106, 106] width 55 height 69
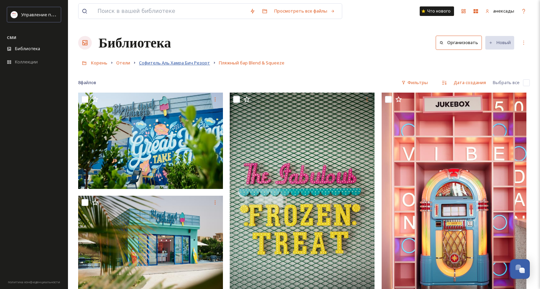
click at [183, 64] on font "Софитель Аль Хамра Бич Резорт" at bounding box center [174, 63] width 71 height 6
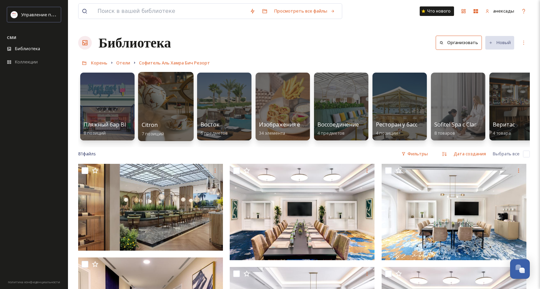
click at [161, 109] on div at bounding box center [165, 106] width 55 height 69
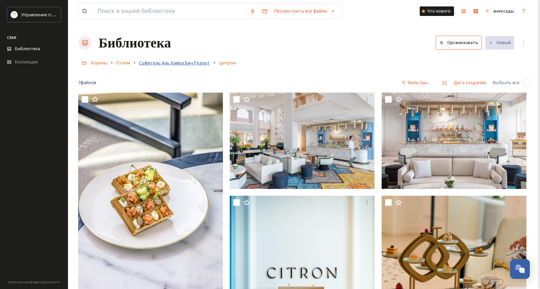
click at [172, 62] on font "Софитель Аль Хамра Бич Резорт" at bounding box center [174, 63] width 71 height 6
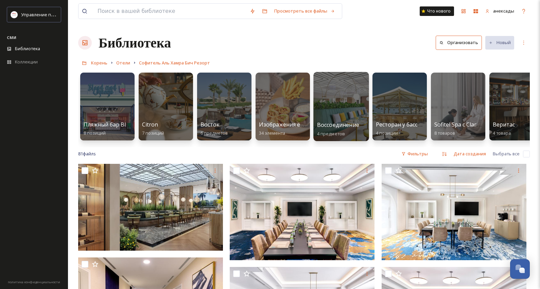
click at [321, 80] on div at bounding box center [340, 106] width 55 height 69
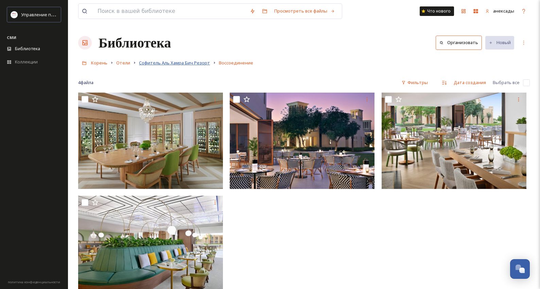
click at [151, 59] on link "Софитель Аль Хамра Бич Резорт" at bounding box center [174, 63] width 71 height 8
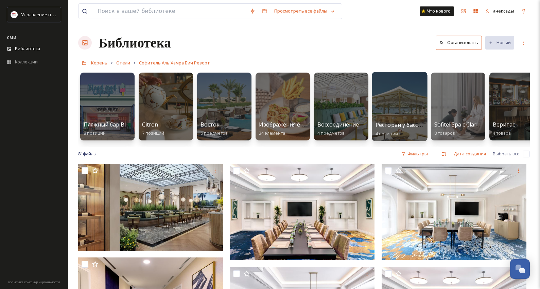
click at [397, 93] on div at bounding box center [399, 106] width 55 height 69
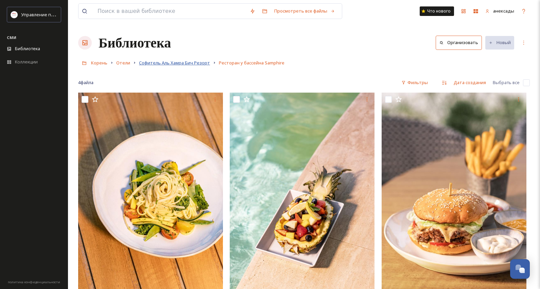
click at [184, 65] on font "Софитель Аль Хамра Бич Резорт" at bounding box center [174, 63] width 71 height 6
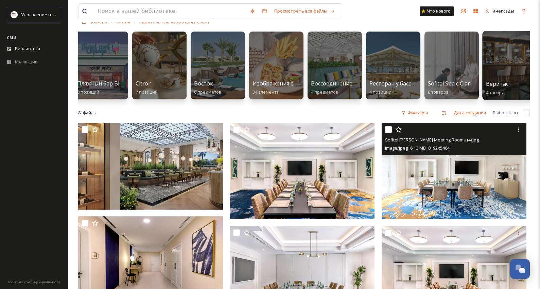
scroll to position [34, 0]
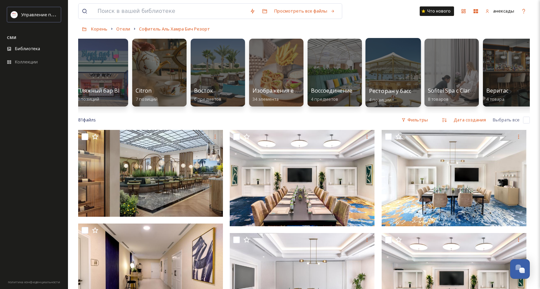
click at [391, 56] on div at bounding box center [392, 72] width 55 height 69
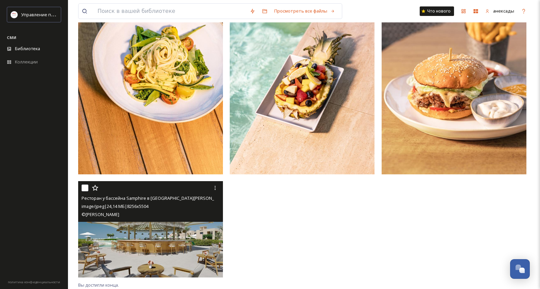
click at [167, 232] on img at bounding box center [150, 229] width 145 height 96
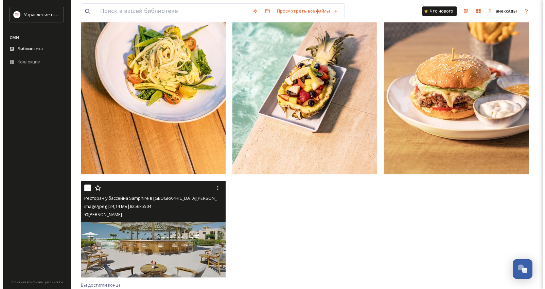
scroll to position [93, 0]
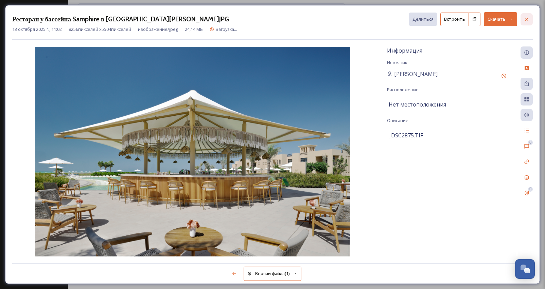
click at [531, 20] on div at bounding box center [526, 19] width 12 height 12
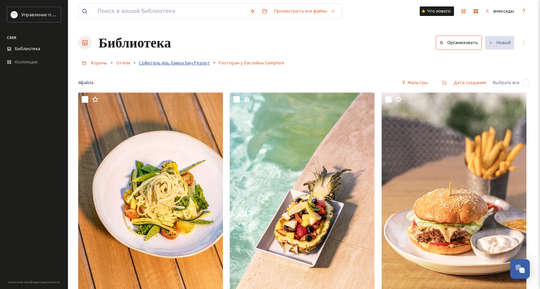
click at [183, 66] on font "Софитель Аль Хамра Бич Резорт" at bounding box center [174, 63] width 71 height 6
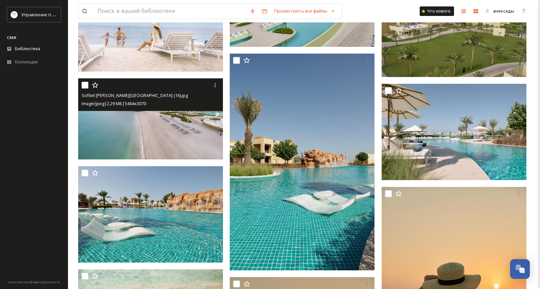
scroll to position [747, 0]
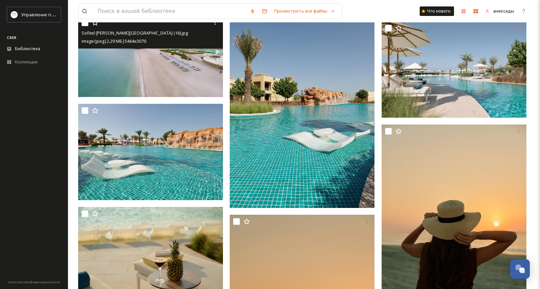
click at [159, 61] on img at bounding box center [150, 56] width 145 height 81
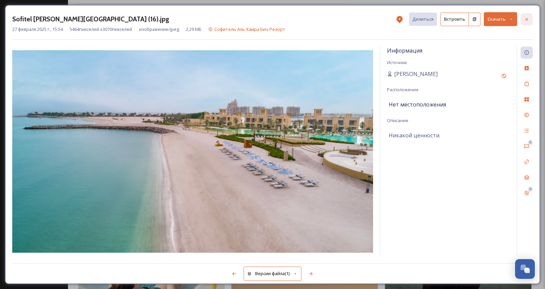
click at [527, 17] on icon at bounding box center [526, 19] width 5 height 5
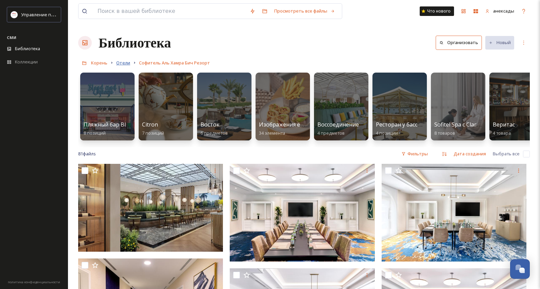
click at [121, 63] on font "Отели" at bounding box center [123, 63] width 14 height 6
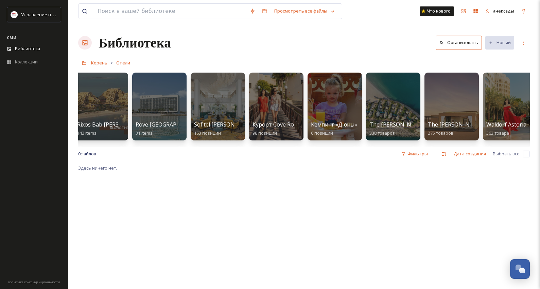
scroll to position [0, 847]
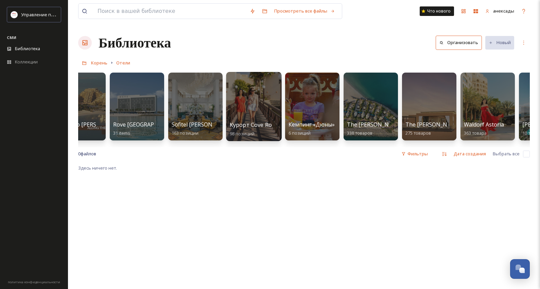
click at [251, 109] on div at bounding box center [253, 106] width 55 height 69
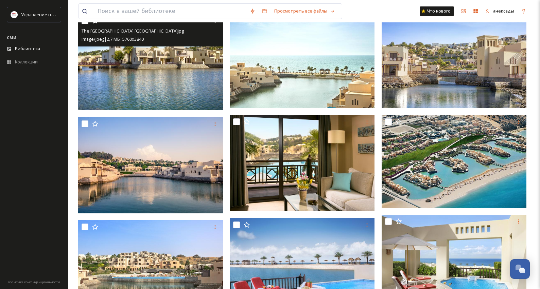
scroll to position [1596, 0]
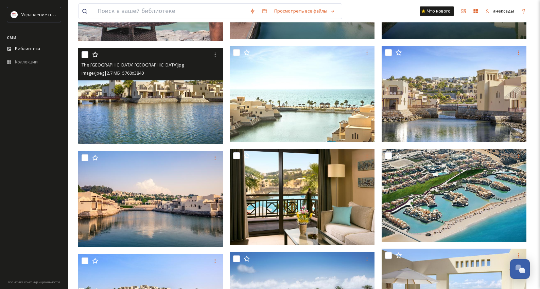
click at [173, 109] on img at bounding box center [150, 96] width 145 height 96
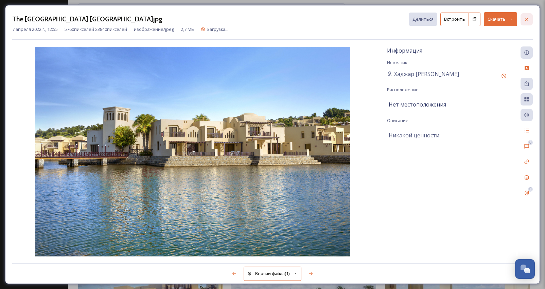
click at [526, 22] on div at bounding box center [526, 19] width 12 height 12
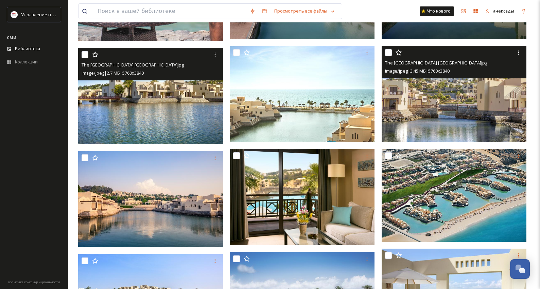
click at [488, 108] on img at bounding box center [453, 94] width 145 height 96
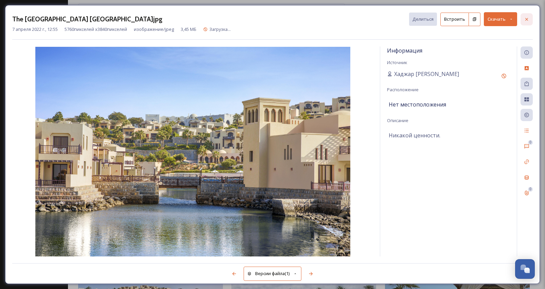
click at [523, 20] on div at bounding box center [526, 19] width 12 height 12
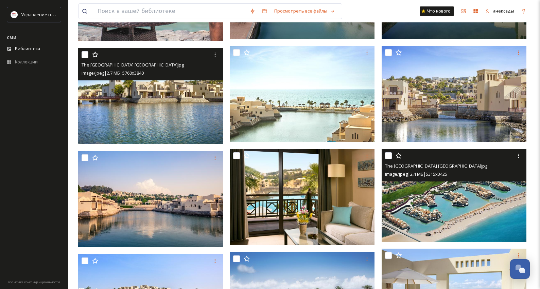
click at [479, 212] on img at bounding box center [453, 195] width 145 height 93
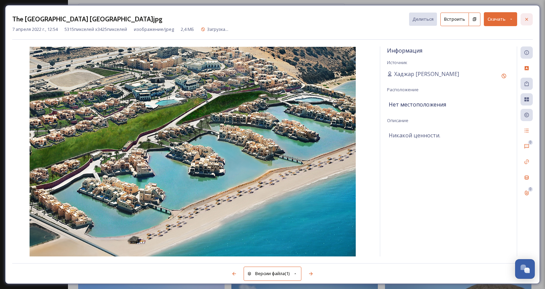
click at [528, 19] on icon at bounding box center [526, 19] width 5 height 5
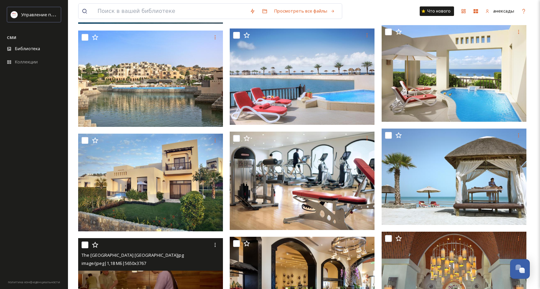
scroll to position [1800, 0]
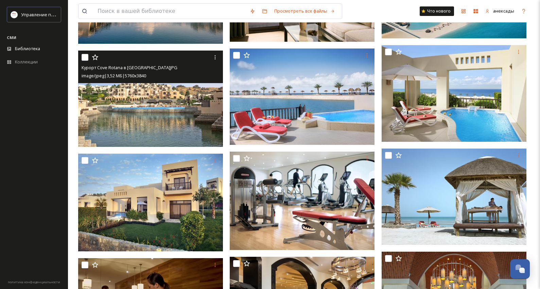
click at [152, 106] on img at bounding box center [150, 99] width 145 height 96
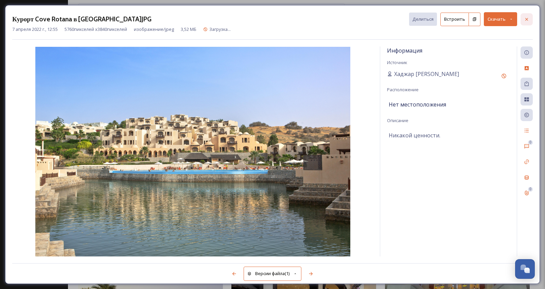
click at [527, 19] on icon at bounding box center [526, 19] width 3 height 3
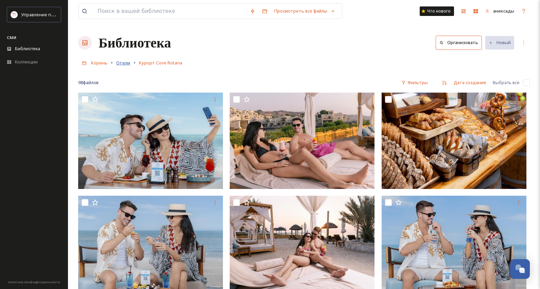
click at [126, 66] on font "Отели" at bounding box center [123, 63] width 14 height 6
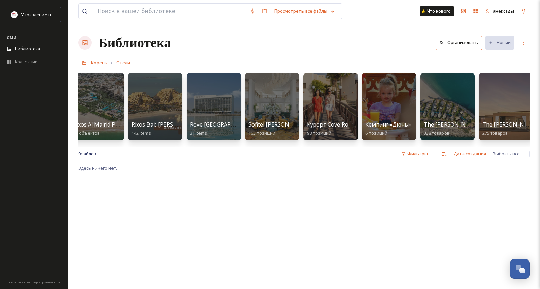
scroll to position [0, 788]
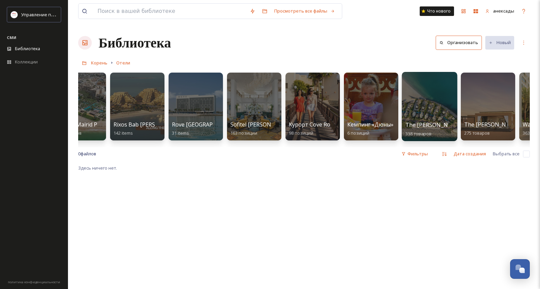
click at [432, 101] on div at bounding box center [428, 106] width 55 height 69
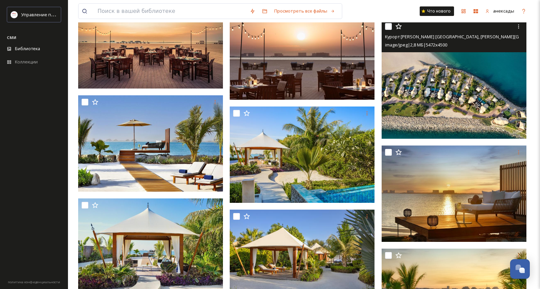
scroll to position [713, 0]
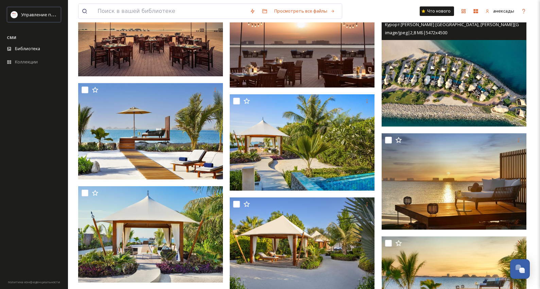
click at [478, 89] on img at bounding box center [453, 66] width 145 height 119
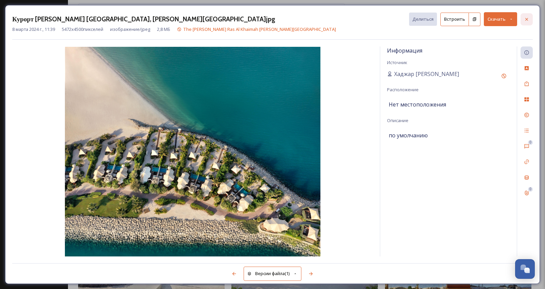
click at [525, 20] on icon at bounding box center [526, 19] width 3 height 3
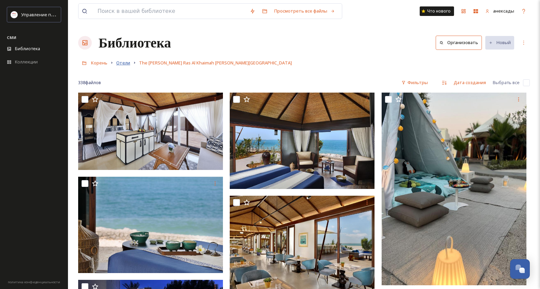
click at [126, 63] on font "Отели" at bounding box center [123, 63] width 14 height 6
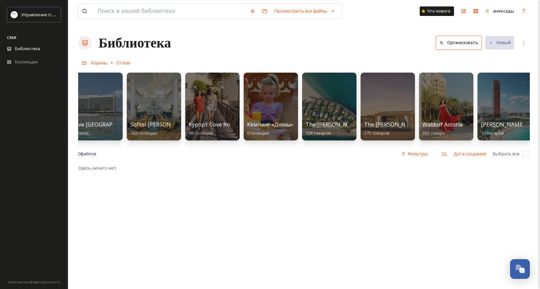
scroll to position [0, 889]
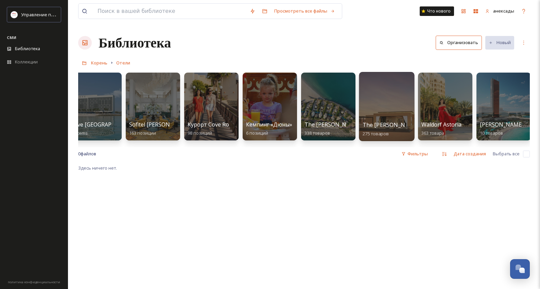
click at [378, 85] on div at bounding box center [386, 106] width 55 height 69
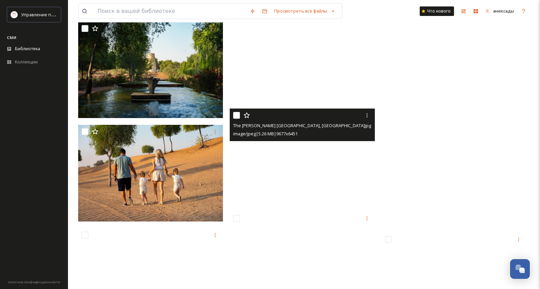
scroll to position [679, 0]
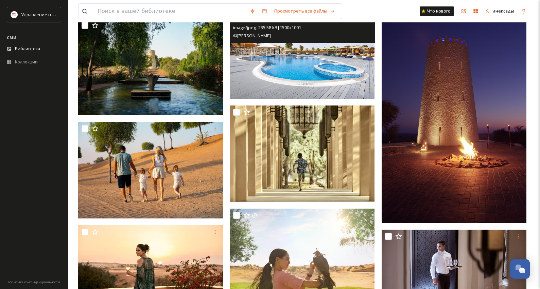
click at [286, 69] on img at bounding box center [302, 50] width 145 height 96
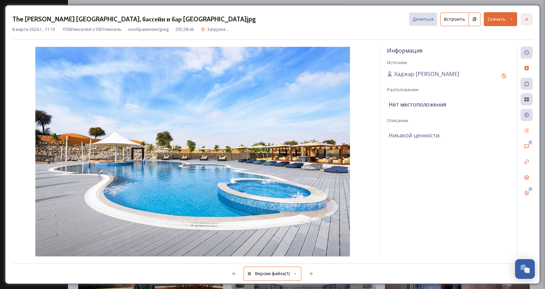
click at [531, 19] on div at bounding box center [526, 19] width 12 height 12
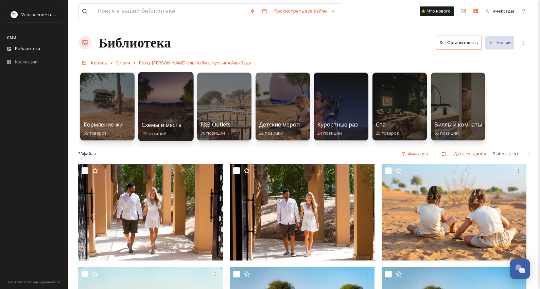
click at [155, 90] on div at bounding box center [165, 106] width 55 height 69
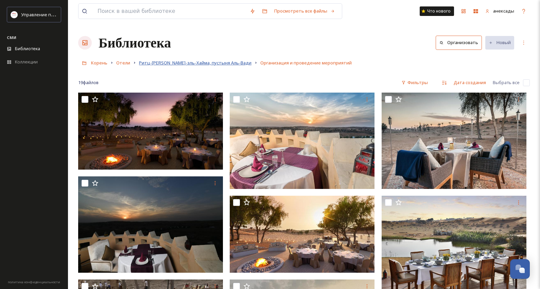
click at [177, 64] on font "Ритц-[PERSON_NAME]-эль-Хайма, пустыня Аль-Вади" at bounding box center [195, 63] width 112 height 6
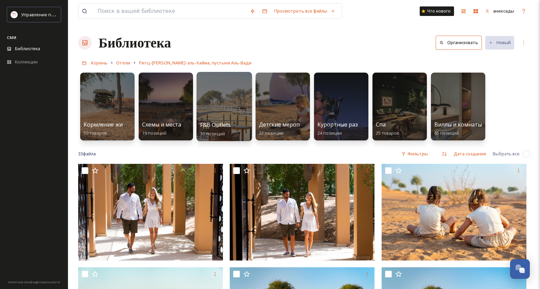
click at [225, 106] on div at bounding box center [223, 106] width 55 height 69
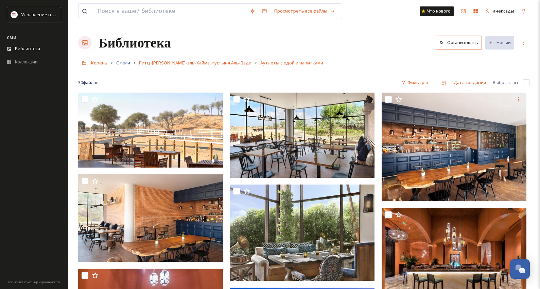
click at [118, 62] on font "Отели" at bounding box center [123, 63] width 14 height 6
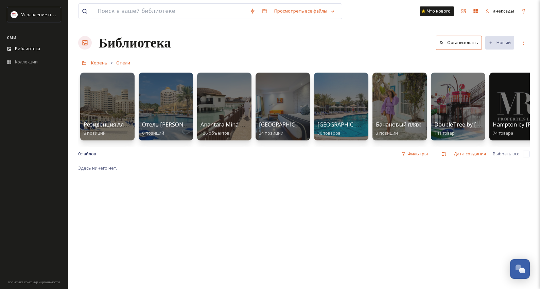
scroll to position [0, 892]
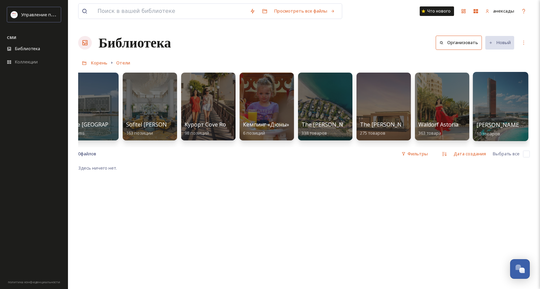
click at [496, 97] on div at bounding box center [499, 106] width 55 height 69
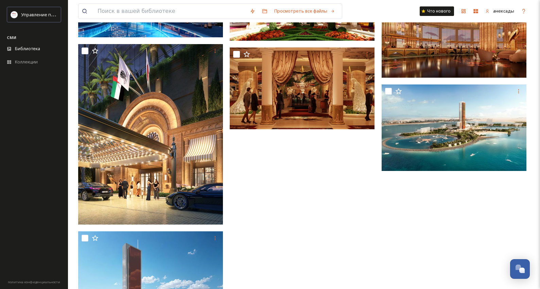
scroll to position [204, 0]
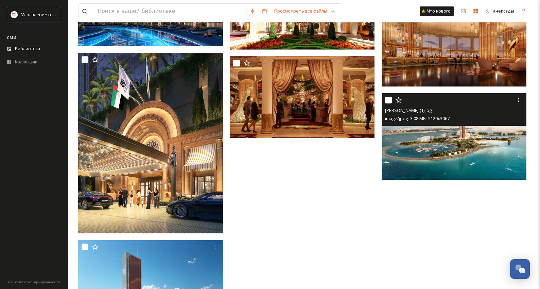
click at [435, 145] on img at bounding box center [453, 136] width 145 height 87
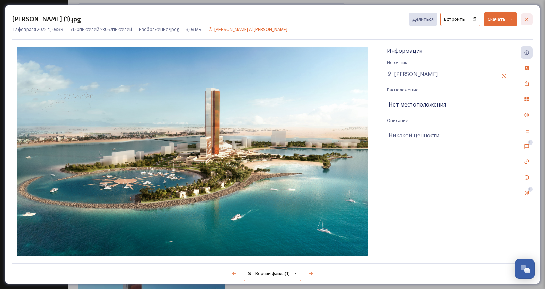
click at [532, 17] on div at bounding box center [526, 19] width 12 height 12
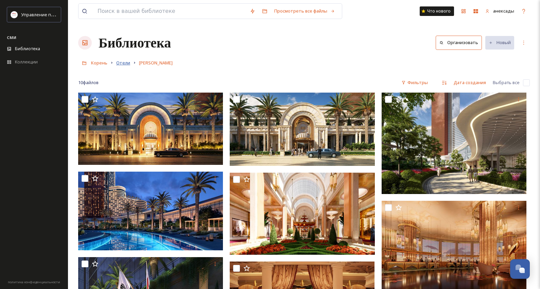
click at [121, 62] on font "Отели" at bounding box center [123, 63] width 14 height 6
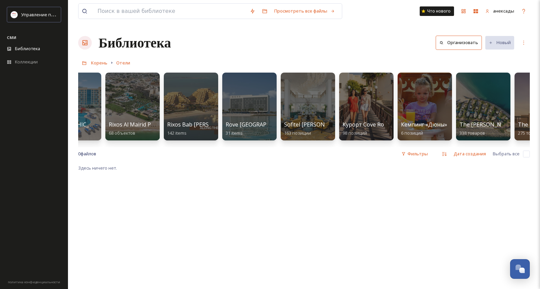
scroll to position [0, 733]
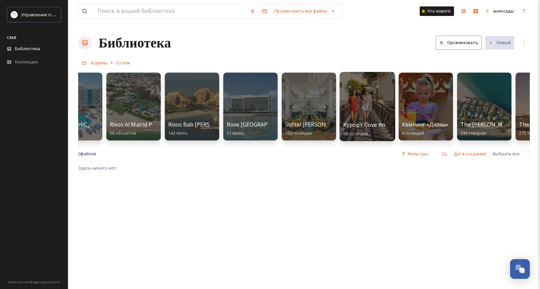
click at [363, 95] on div at bounding box center [366, 106] width 55 height 69
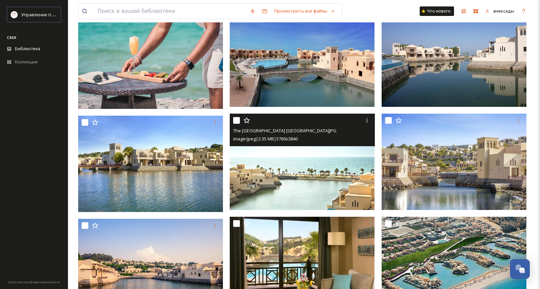
scroll to position [1596, 0]
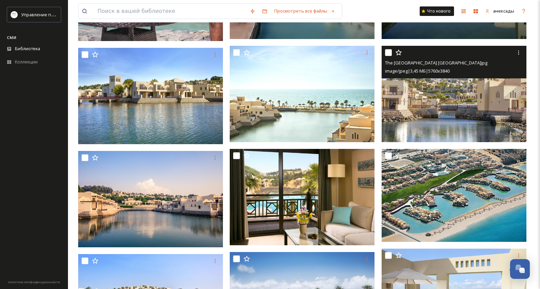
click at [466, 99] on img at bounding box center [453, 94] width 145 height 96
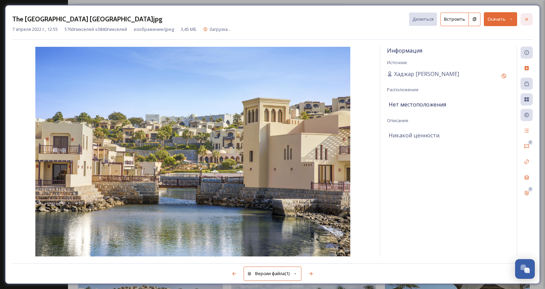
click at [529, 18] on icon at bounding box center [526, 19] width 5 height 5
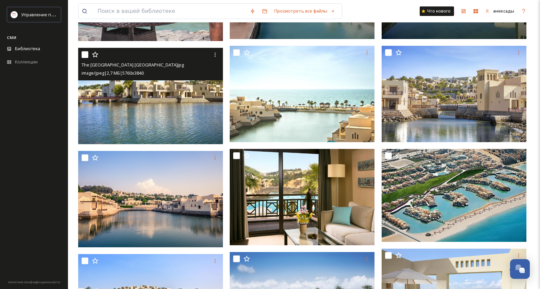
click at [159, 111] on img at bounding box center [150, 96] width 145 height 96
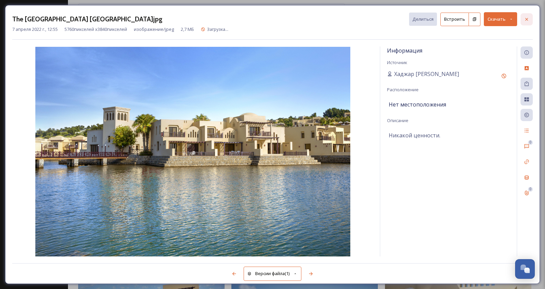
click at [524, 21] on icon at bounding box center [526, 19] width 5 height 5
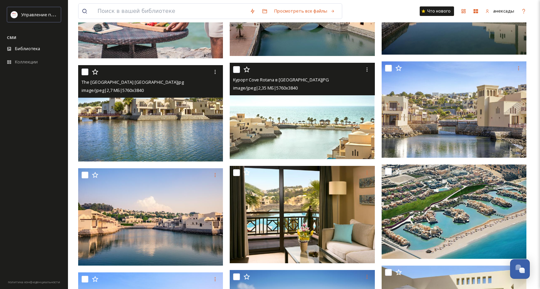
click at [337, 138] on img at bounding box center [302, 111] width 145 height 96
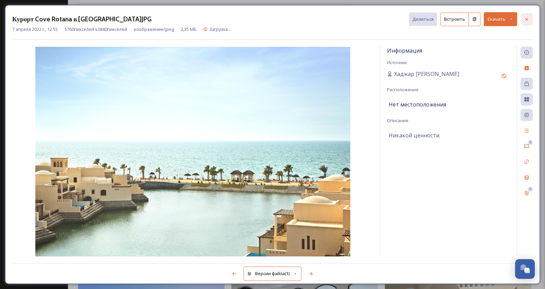
click at [528, 18] on icon at bounding box center [526, 19] width 5 height 5
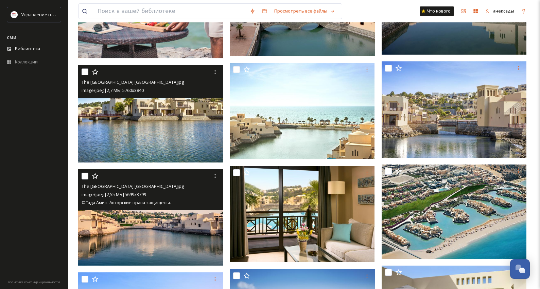
click at [181, 217] on img at bounding box center [150, 217] width 145 height 96
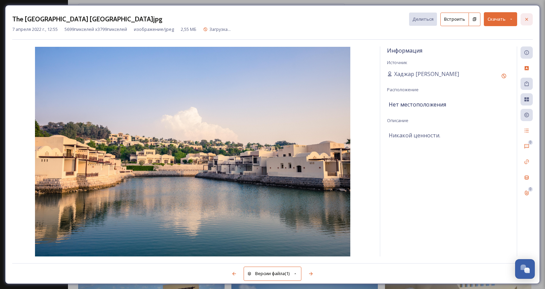
click at [527, 17] on icon at bounding box center [526, 19] width 5 height 5
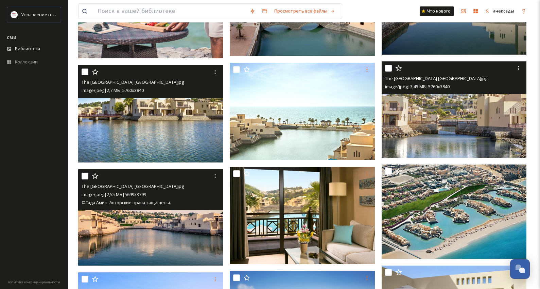
click at [460, 127] on img at bounding box center [453, 109] width 145 height 96
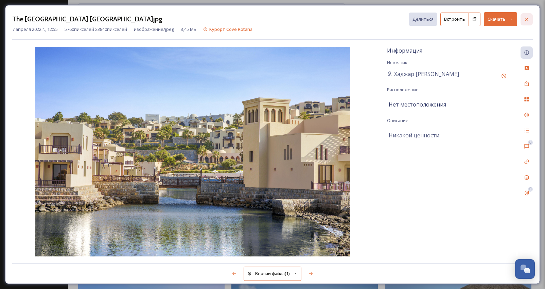
click at [532, 21] on div at bounding box center [526, 19] width 12 height 12
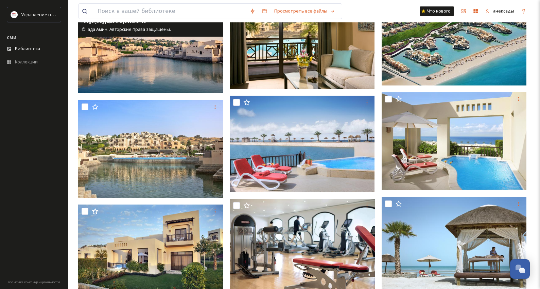
scroll to position [1800, 0]
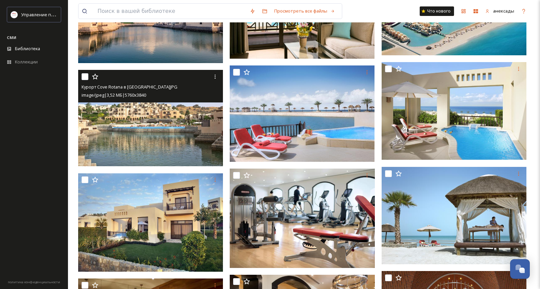
click at [173, 146] on img at bounding box center [150, 118] width 145 height 96
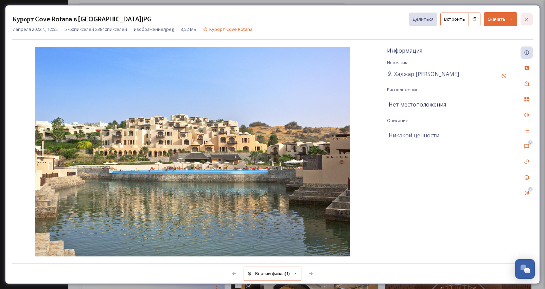
click at [532, 18] on div at bounding box center [526, 19] width 12 height 12
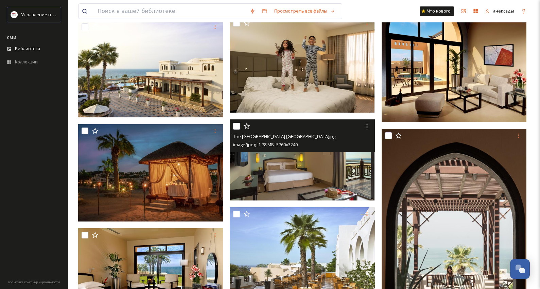
scroll to position [2174, 0]
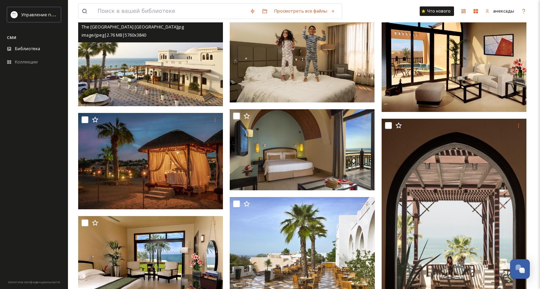
click at [167, 73] on img at bounding box center [150, 58] width 145 height 96
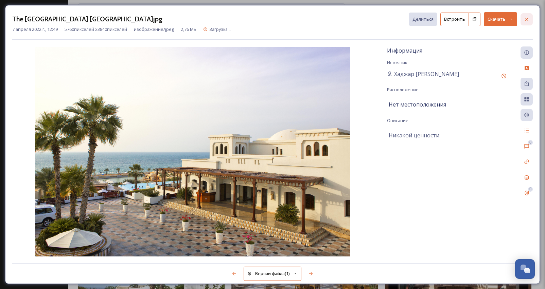
click at [526, 15] on div at bounding box center [526, 19] width 12 height 12
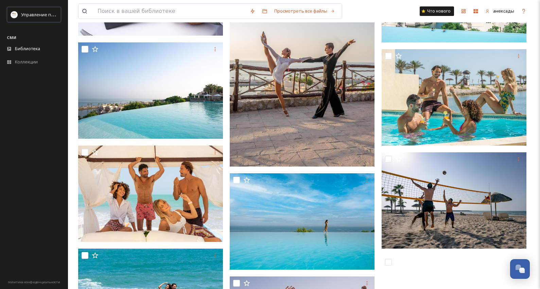
scroll to position [3138, 0]
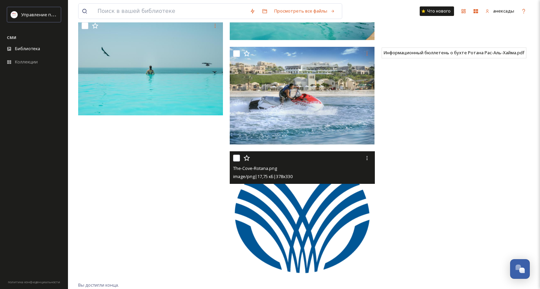
click at [318, 208] on img at bounding box center [302, 214] width 145 height 126
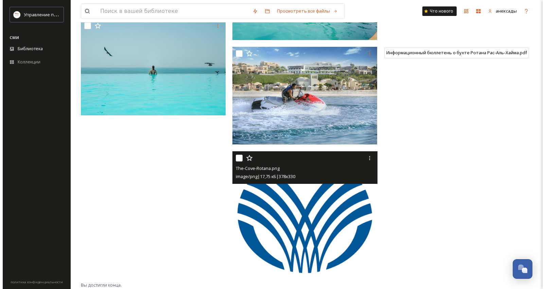
scroll to position [3350, 0]
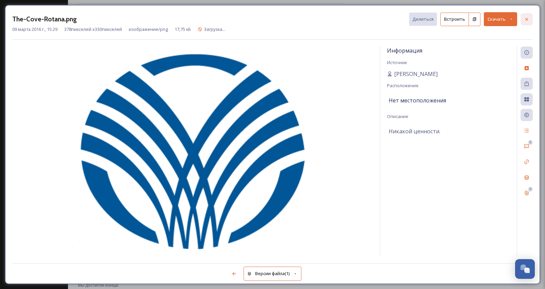
click at [527, 20] on icon at bounding box center [526, 19] width 5 height 5
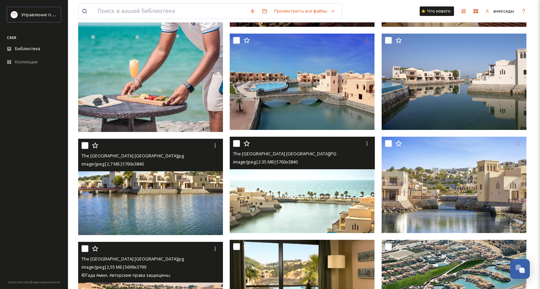
scroll to position [1461, 0]
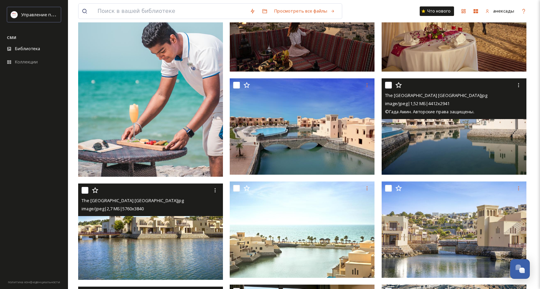
click at [406, 150] on img at bounding box center [453, 126] width 145 height 96
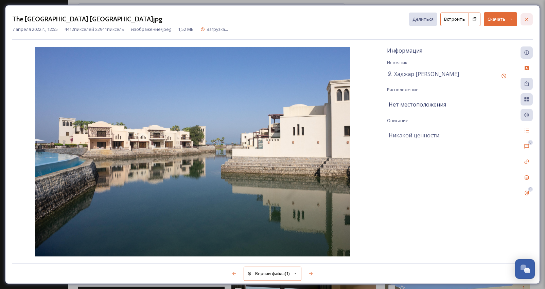
click at [531, 18] on div at bounding box center [526, 19] width 12 height 12
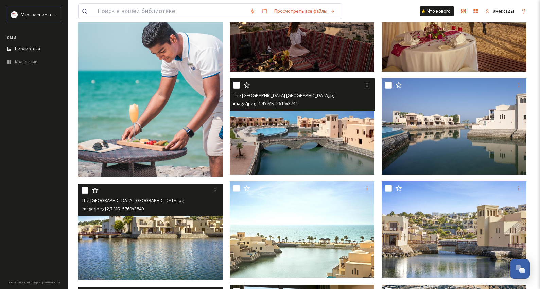
click at [292, 156] on img at bounding box center [302, 126] width 145 height 96
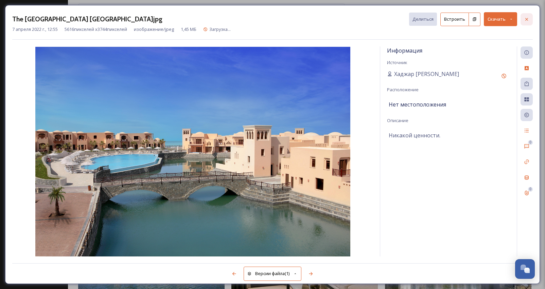
click at [531, 19] on div at bounding box center [526, 19] width 12 height 12
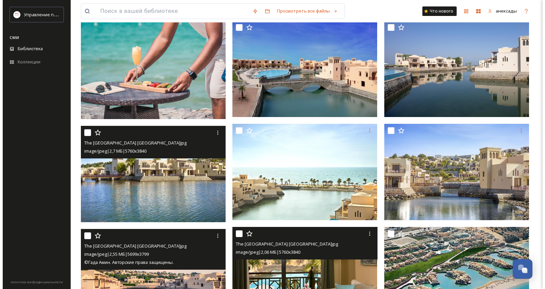
scroll to position [1495, 0]
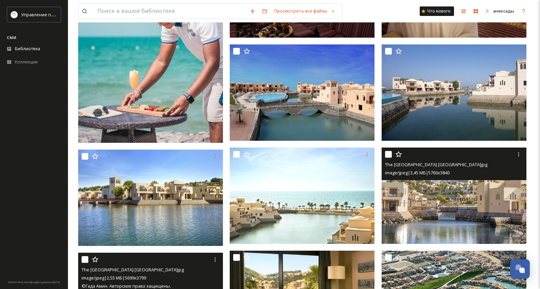
click at [454, 211] on img at bounding box center [453, 196] width 145 height 96
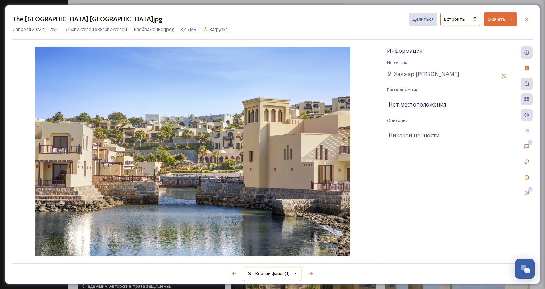
click at [502, 22] on font "Скачать" at bounding box center [496, 19] width 18 height 6
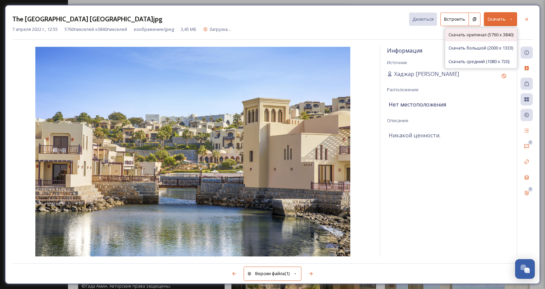
click at [484, 33] on font "Скачать оригинал (5760 x 3840)" at bounding box center [480, 35] width 65 height 6
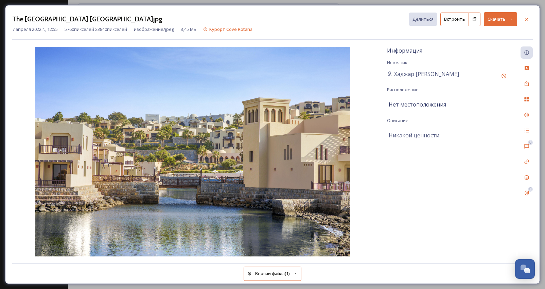
drag, startPoint x: 274, startPoint y: 15, endPoint x: 283, endPoint y: 17, distance: 8.5
click at [274, 15] on div "The [GEOGRAPHIC_DATA] [GEOGRAPHIC_DATA]jpg Делиться Встроить Скачать" at bounding box center [272, 19] width 520 height 14
click at [526, 17] on icon at bounding box center [526, 19] width 5 height 5
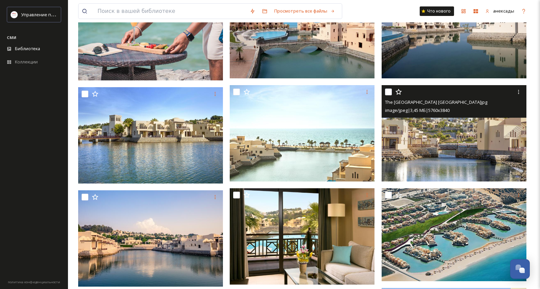
scroll to position [1495, 0]
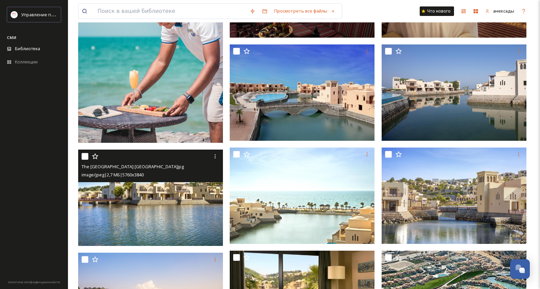
click at [193, 211] on img at bounding box center [150, 198] width 145 height 96
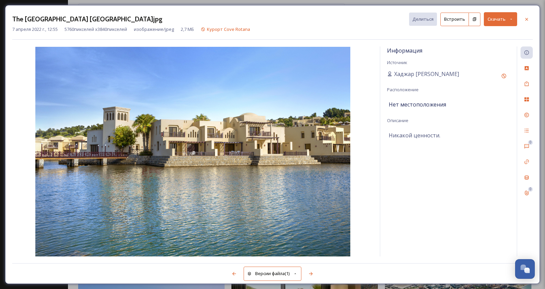
click at [148, 16] on div "The Cove Rotana Resort Ras Al Khaimah.jpg Делиться Встроить Скачать" at bounding box center [272, 19] width 520 height 14
click at [529, 19] on icon at bounding box center [526, 19] width 5 height 5
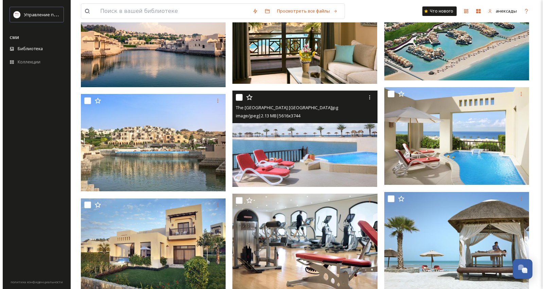
scroll to position [1800, 0]
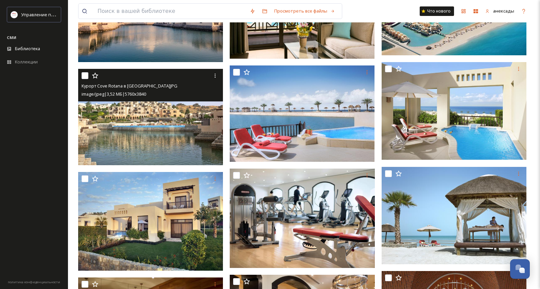
click at [176, 126] on img at bounding box center [150, 117] width 145 height 96
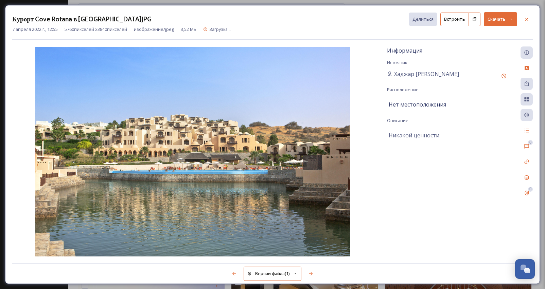
click at [510, 20] on icon at bounding box center [511, 19] width 4 height 4
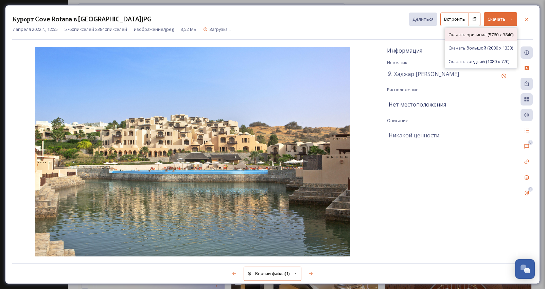
click at [494, 33] on font "Скачать оригинал (5760 x 3840)" at bounding box center [480, 35] width 65 height 6
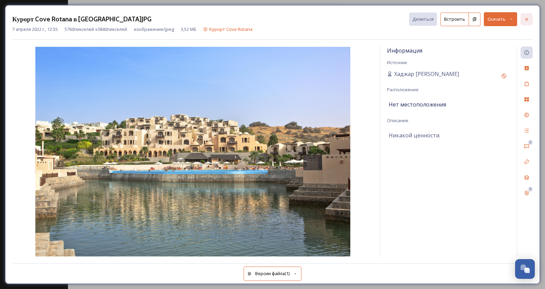
click at [524, 19] on icon at bounding box center [526, 19] width 5 height 5
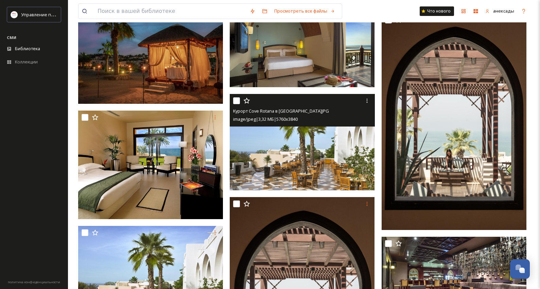
scroll to position [2131, 0]
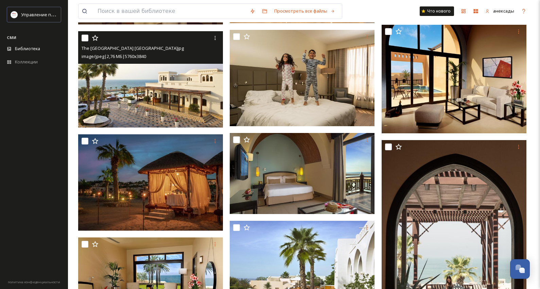
click at [173, 102] on img at bounding box center [150, 79] width 145 height 96
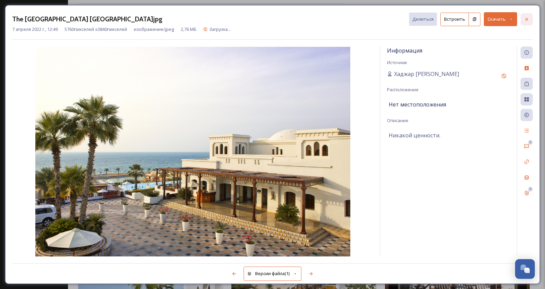
click at [530, 17] on div at bounding box center [526, 19] width 12 height 12
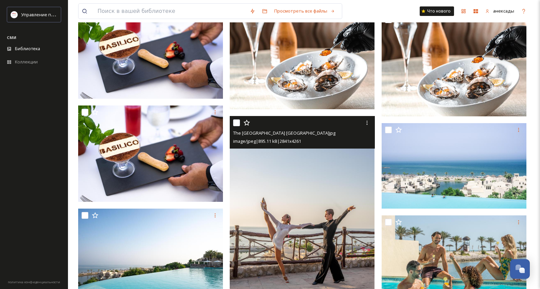
scroll to position [3082, 0]
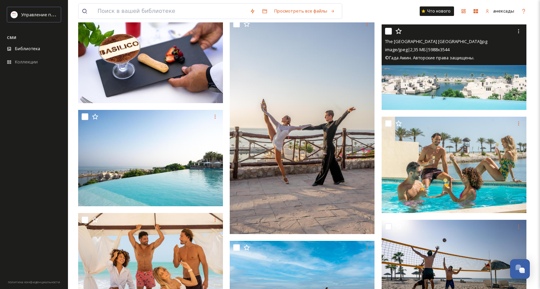
click at [467, 94] on img at bounding box center [453, 67] width 145 height 86
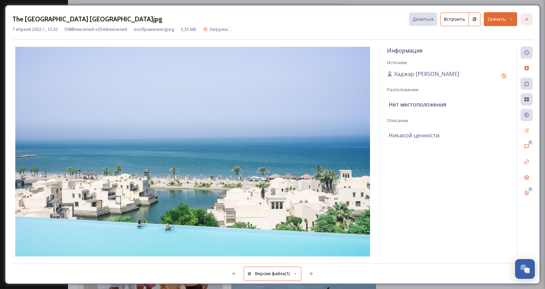
click at [524, 21] on icon at bounding box center [526, 19] width 5 height 5
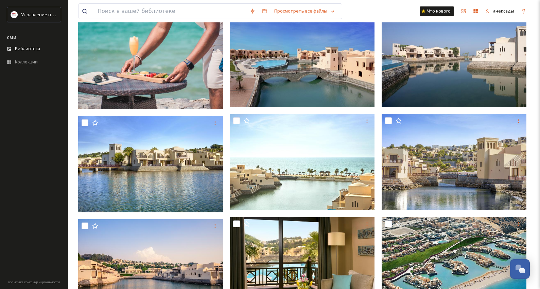
scroll to position [1529, 0]
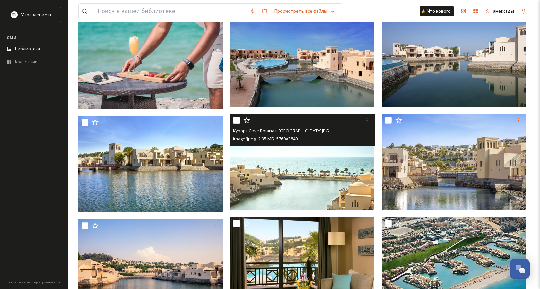
click at [334, 172] on img at bounding box center [302, 162] width 145 height 96
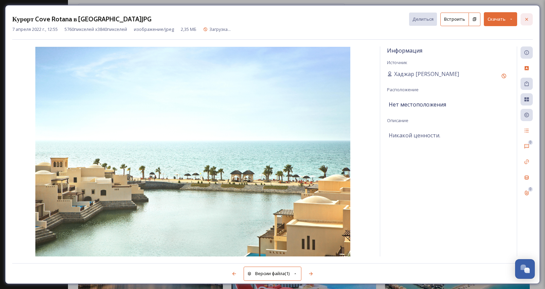
click at [524, 19] on icon at bounding box center [526, 19] width 5 height 5
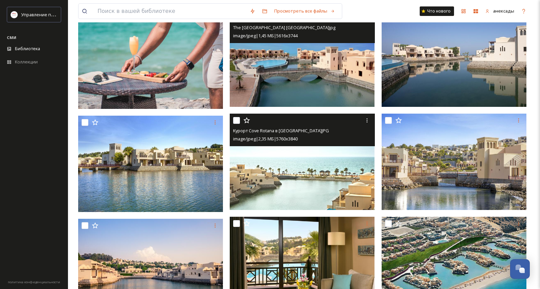
click at [331, 73] on img at bounding box center [302, 59] width 145 height 96
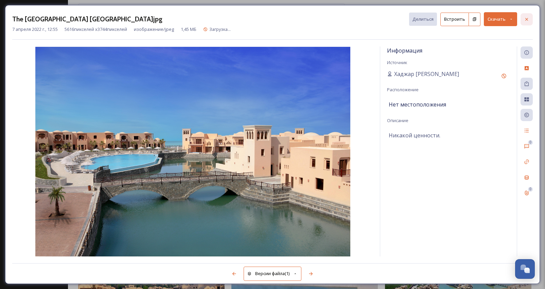
click at [530, 16] on div at bounding box center [526, 19] width 12 height 12
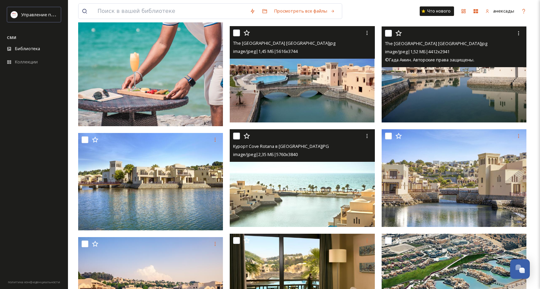
click at [480, 81] on img at bounding box center [453, 74] width 145 height 96
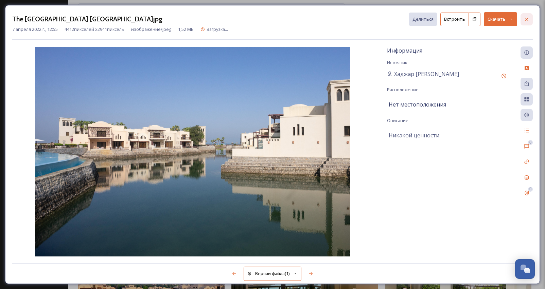
click at [525, 19] on icon at bounding box center [526, 19] width 5 height 5
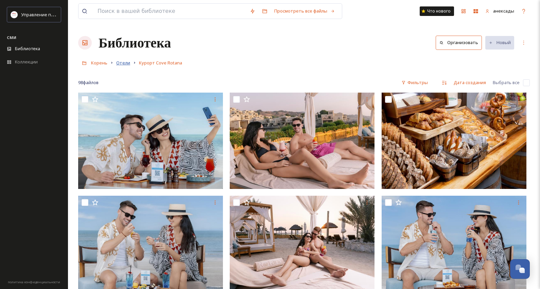
click at [127, 62] on font "Отели" at bounding box center [123, 63] width 14 height 6
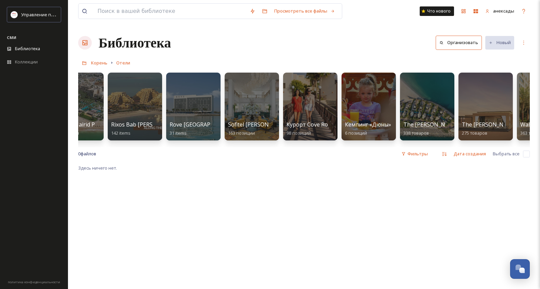
scroll to position [0, 799]
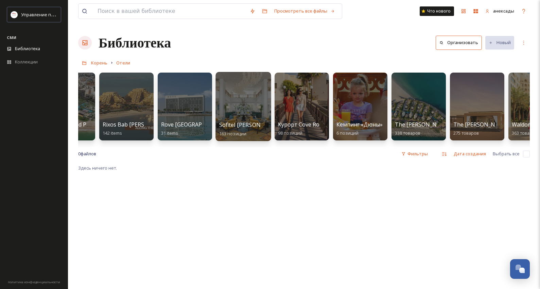
click at [249, 103] on div at bounding box center [242, 106] width 55 height 69
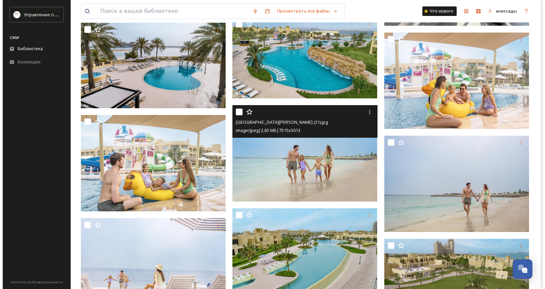
scroll to position [645, 0]
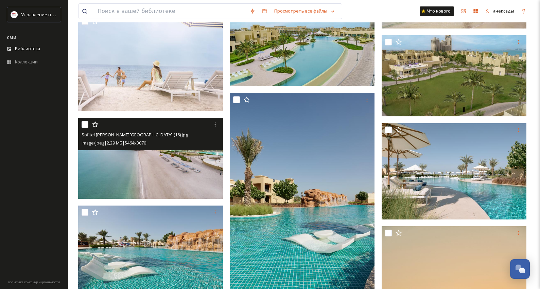
click at [166, 183] on img at bounding box center [150, 158] width 145 height 81
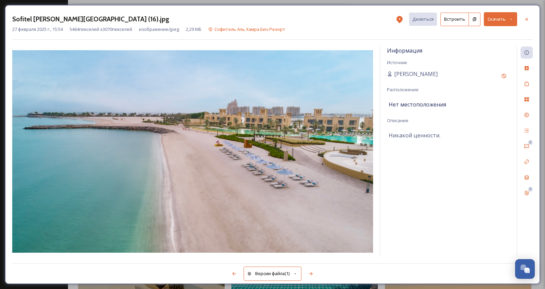
click at [507, 17] on button "Скачать" at bounding box center [500, 19] width 33 height 14
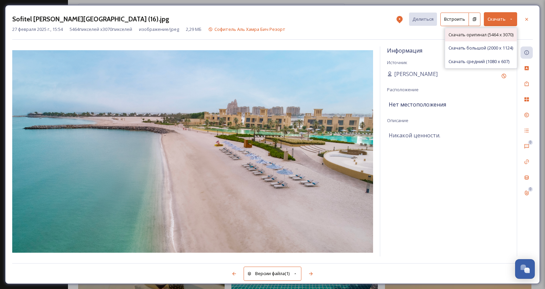
click at [484, 32] on font "Скачать оригинал (5464 x 3070)" at bounding box center [480, 35] width 65 height 6
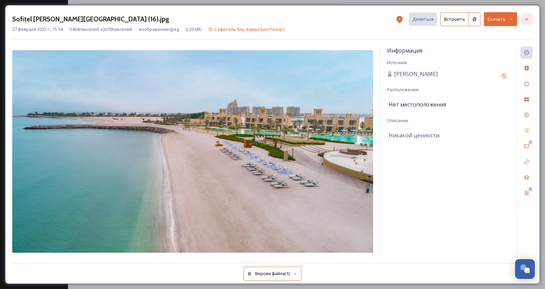
click at [525, 18] on icon at bounding box center [526, 19] width 5 height 5
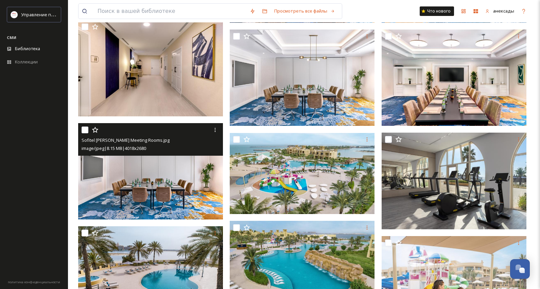
scroll to position [374, 0]
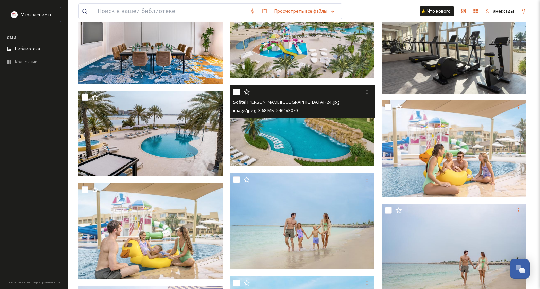
click at [323, 141] on img at bounding box center [302, 125] width 145 height 81
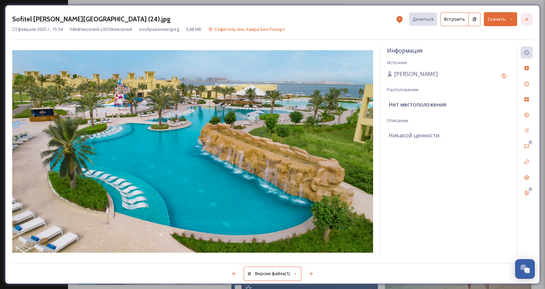
click at [528, 21] on icon at bounding box center [526, 19] width 5 height 5
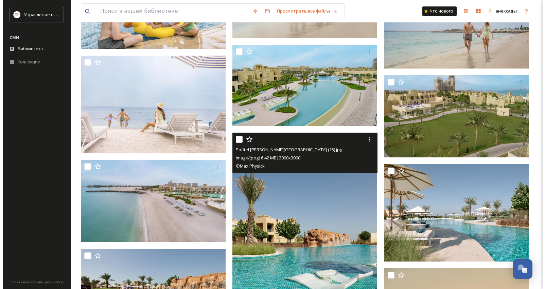
scroll to position [611, 0]
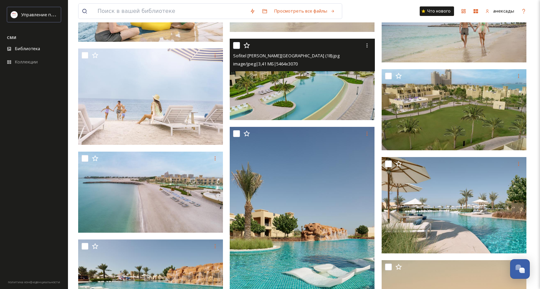
click at [298, 101] on img at bounding box center [302, 79] width 145 height 81
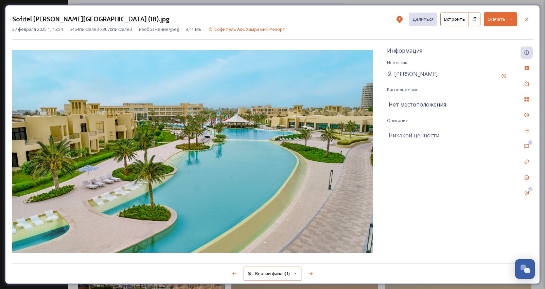
click at [506, 18] on button "Скачать" at bounding box center [500, 19] width 33 height 14
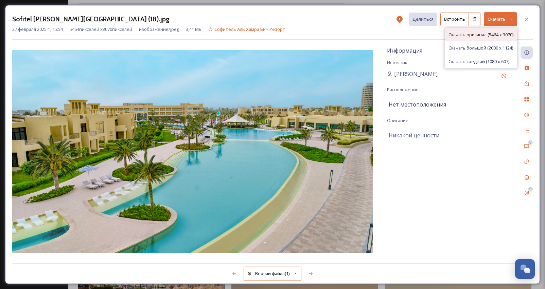
click at [472, 36] on font "Скачать оригинал (5464 x 3070)" at bounding box center [480, 35] width 65 height 6
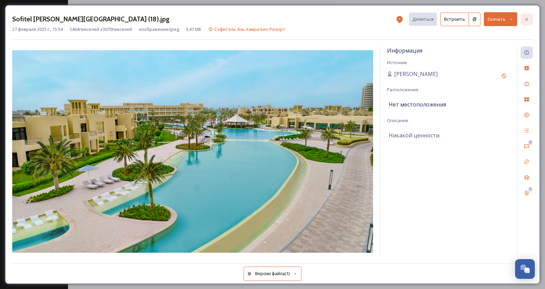
click at [526, 17] on icon at bounding box center [526, 19] width 5 height 5
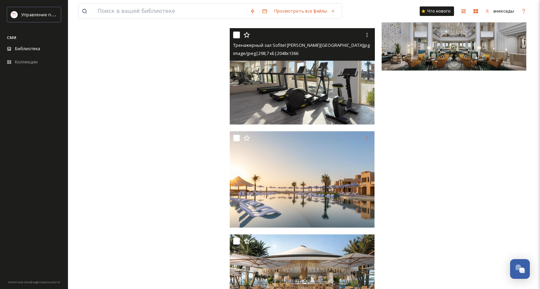
scroll to position [3414, 0]
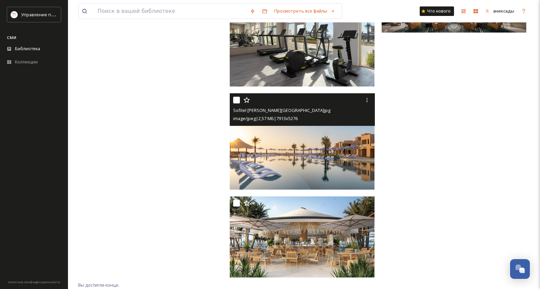
click at [323, 161] on img at bounding box center [302, 141] width 145 height 96
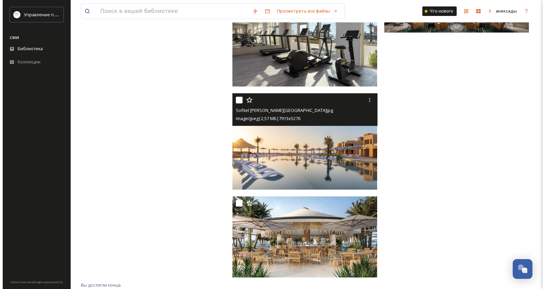
scroll to position [3310, 0]
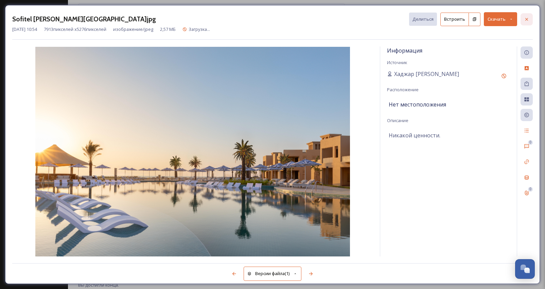
click at [529, 19] on icon at bounding box center [526, 19] width 5 height 5
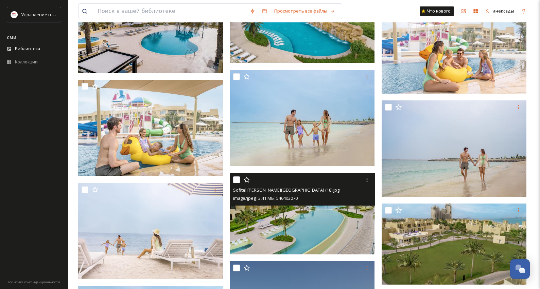
scroll to position [476, 0]
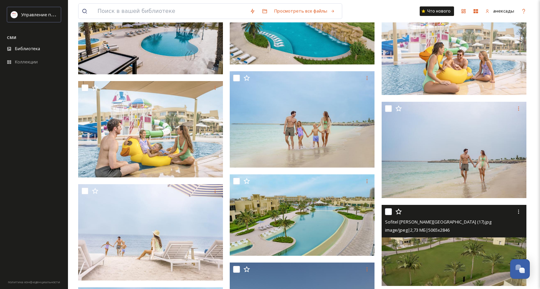
click at [403, 238] on div "Sofitel [PERSON_NAME][GEOGRAPHIC_DATA] (17).jpg image/jpeg | 2,73 МБ | 5065 x 2…" at bounding box center [453, 221] width 145 height 33
click at [437, 266] on img at bounding box center [453, 245] width 145 height 81
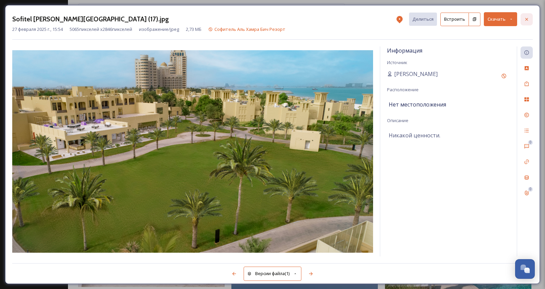
click at [527, 19] on icon at bounding box center [526, 19] width 3 height 3
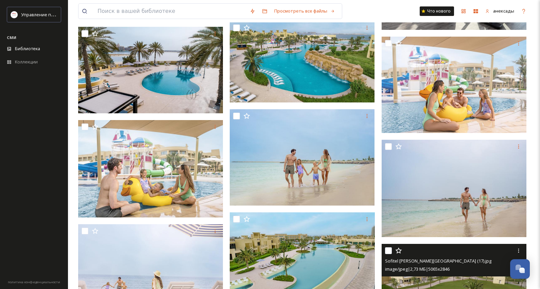
scroll to position [408, 0]
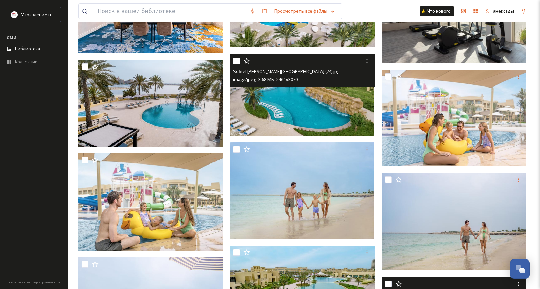
click at [295, 106] on img at bounding box center [302, 94] width 145 height 81
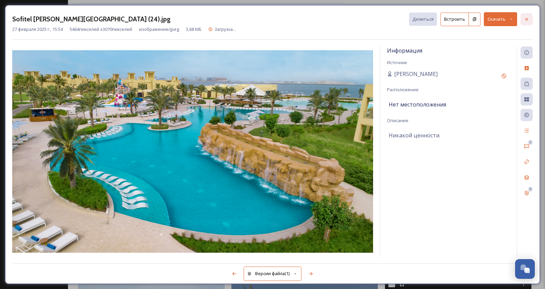
click at [528, 19] on icon at bounding box center [526, 19] width 5 height 5
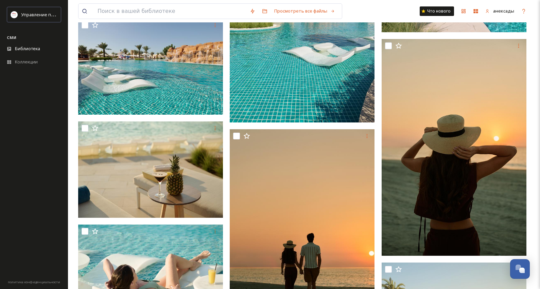
scroll to position [747, 0]
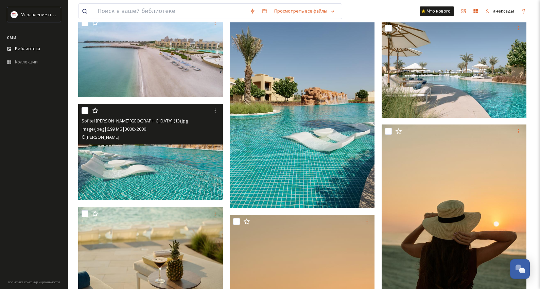
click at [146, 171] on img at bounding box center [150, 152] width 145 height 96
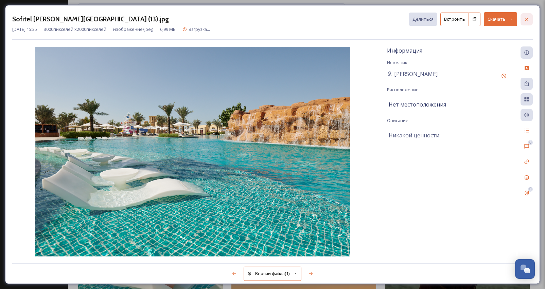
click at [528, 16] on div at bounding box center [526, 19] width 12 height 12
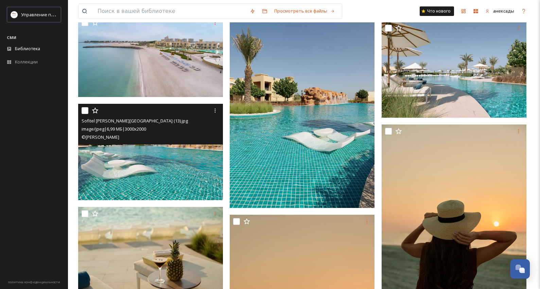
click at [192, 168] on img at bounding box center [150, 152] width 145 height 96
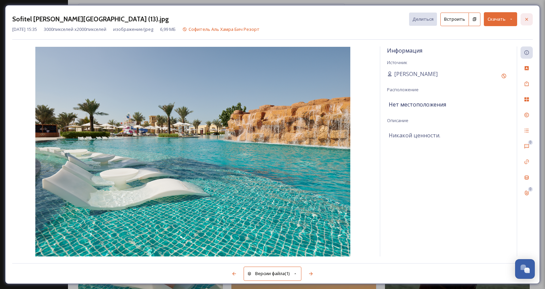
click at [527, 20] on icon at bounding box center [526, 19] width 5 height 5
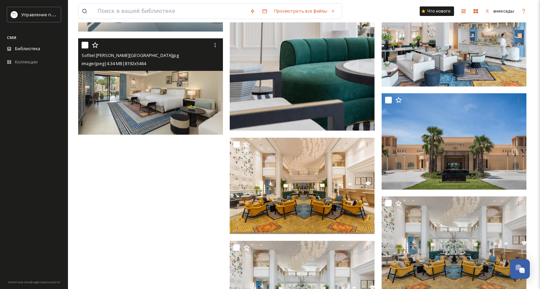
scroll to position [2989, 0]
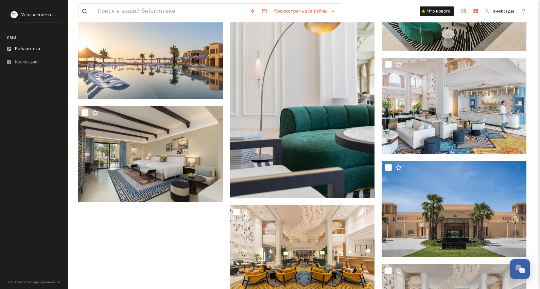
click at [171, 84] on img at bounding box center [150, 51] width 145 height 96
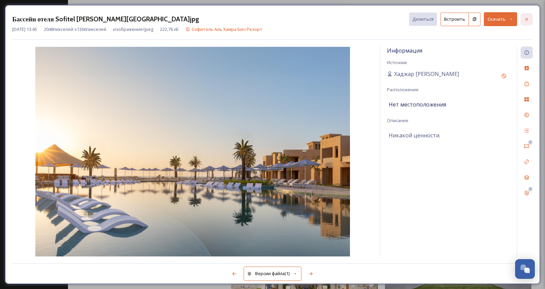
click at [527, 16] on div at bounding box center [526, 19] width 12 height 12
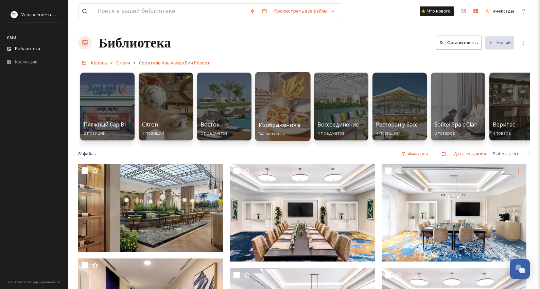
click at [278, 117] on div at bounding box center [282, 106] width 55 height 69
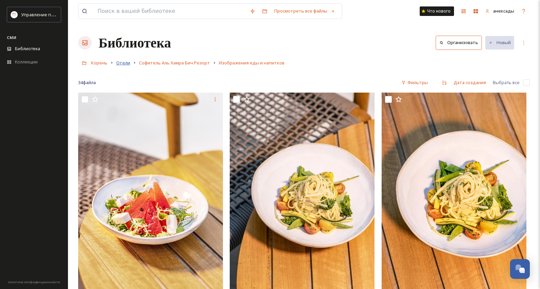
click at [120, 63] on font "Отели" at bounding box center [123, 63] width 14 height 6
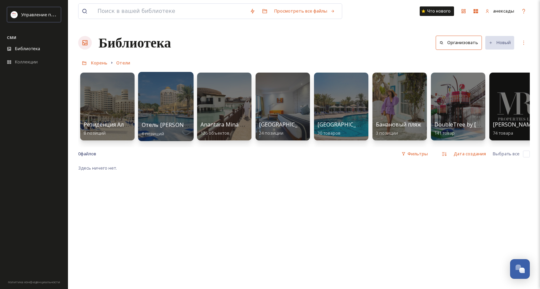
click at [178, 104] on div at bounding box center [165, 106] width 55 height 69
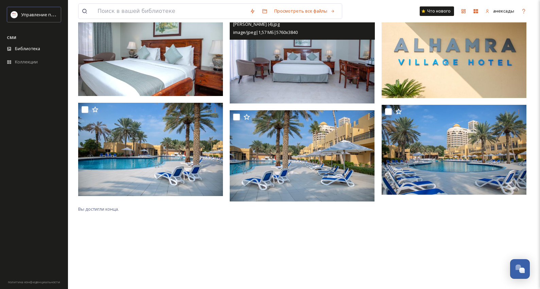
scroll to position [93, 0]
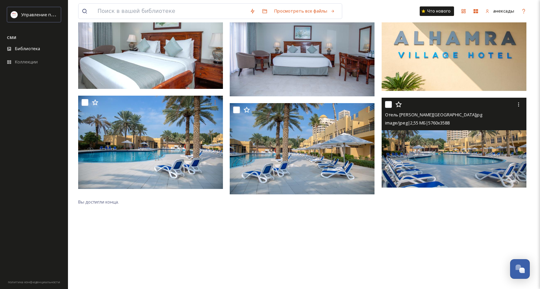
click at [437, 159] on img at bounding box center [453, 143] width 145 height 90
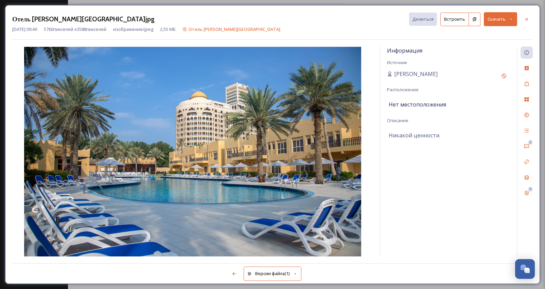
click at [316, 26] on div "[DATE] 09:49 5760 пикселей x 3588 пикселей изображение/jpeg 2,55 МБ Отель [PERS…" at bounding box center [272, 29] width 520 height 6
drag, startPoint x: 279, startPoint y: 15, endPoint x: 299, endPoint y: 12, distance: 20.7
click at [279, 15] on div "Отель [PERSON_NAME][GEOGRAPHIC_DATA]jpg Делиться Встроить Скачать" at bounding box center [272, 19] width 520 height 14
click at [530, 20] on div at bounding box center [526, 19] width 12 height 12
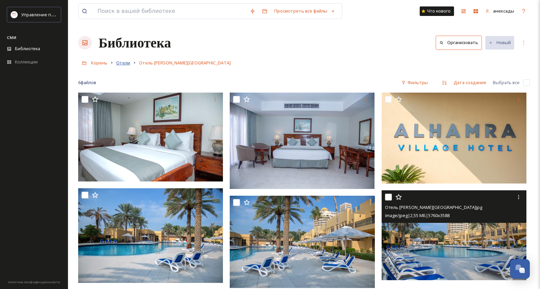
click at [126, 66] on font "Отели" at bounding box center [123, 63] width 14 height 6
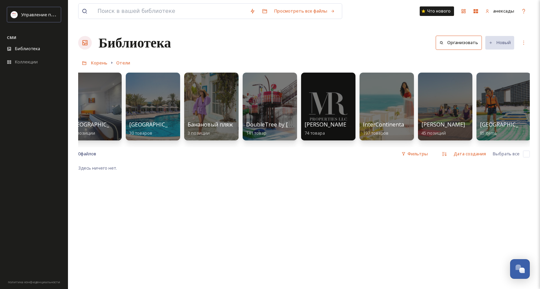
scroll to position [0, 194]
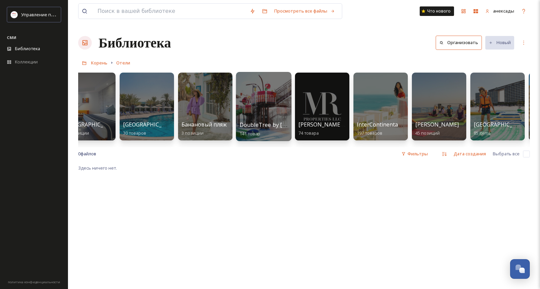
click at [271, 101] on div at bounding box center [263, 106] width 55 height 69
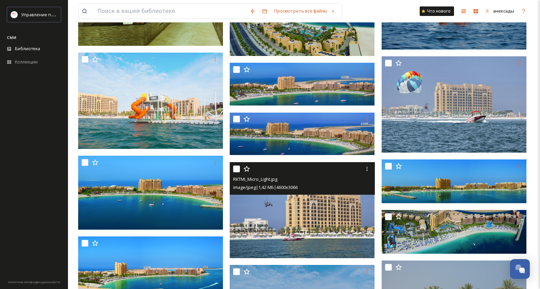
scroll to position [3397, 0]
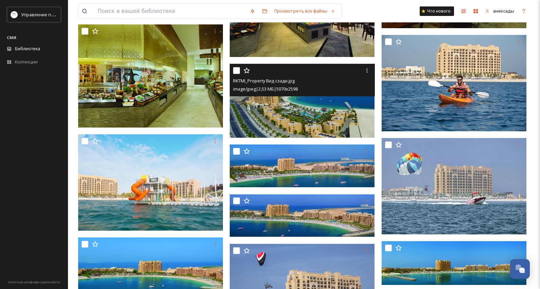
click at [342, 110] on img at bounding box center [302, 101] width 145 height 74
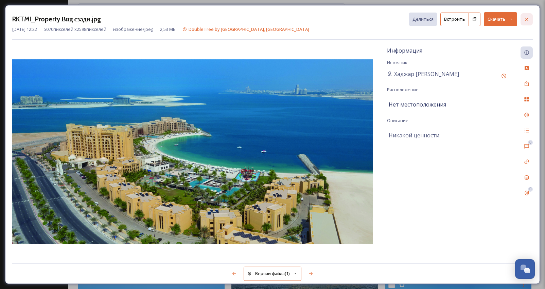
click at [525, 18] on icon at bounding box center [526, 19] width 5 height 5
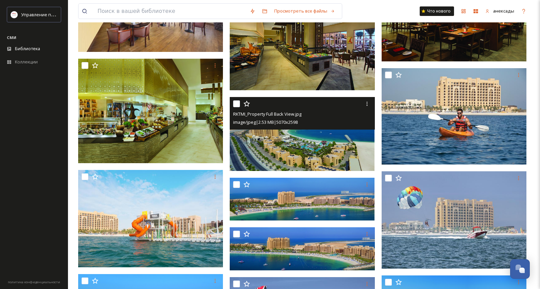
click at [339, 146] on img at bounding box center [302, 134] width 145 height 74
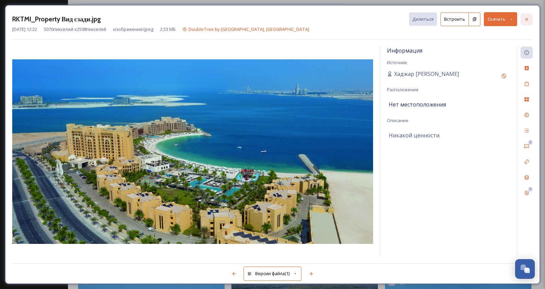
click at [529, 17] on icon at bounding box center [526, 19] width 5 height 5
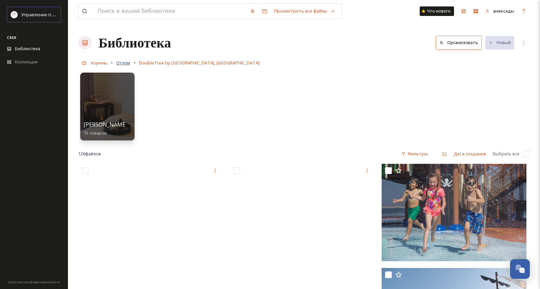
click at [126, 65] on font "Отели" at bounding box center [123, 63] width 14 height 6
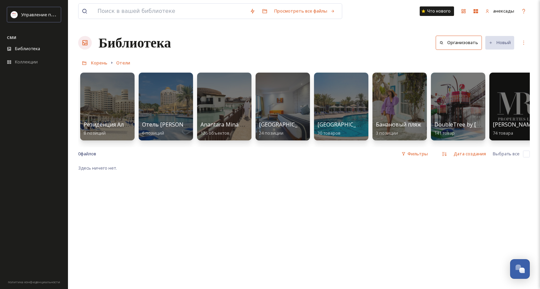
click at [162, 147] on div "Резиденция [GEOGRAPHIC_DATA] 8 позиций [GEOGRAPHIC_DATA][PERSON_NAME] 6 позиций…" at bounding box center [303, 108] width 451 height 78
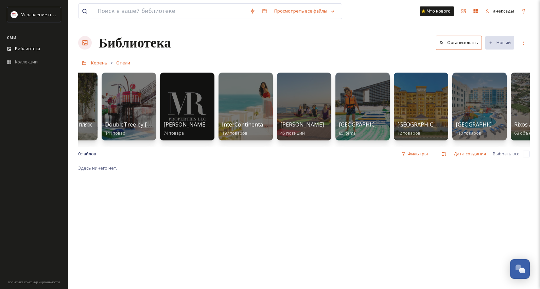
scroll to position [0, 331]
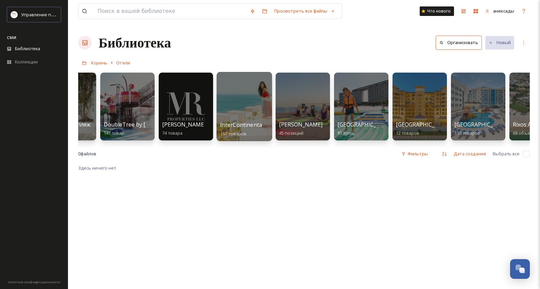
click at [252, 91] on div at bounding box center [243, 106] width 55 height 69
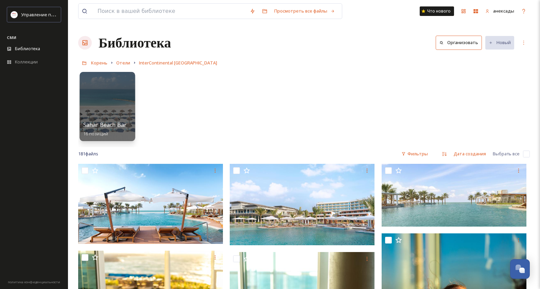
click at [111, 113] on div at bounding box center [106, 106] width 55 height 69
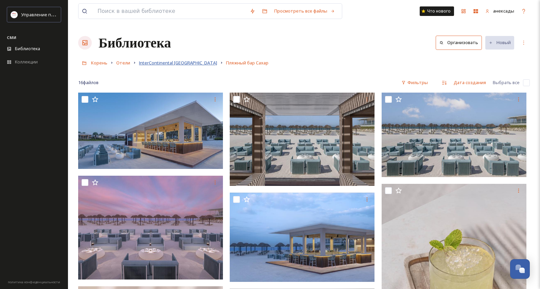
click at [195, 60] on font "InterContinental [GEOGRAPHIC_DATA]" at bounding box center [178, 63] width 78 height 6
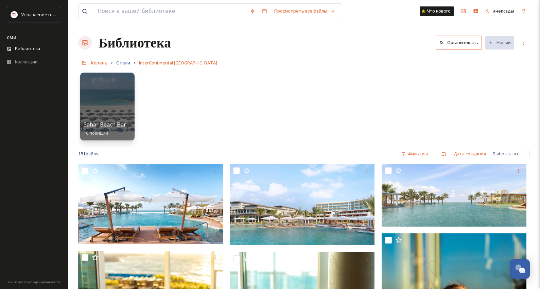
click at [125, 65] on font "Отели" at bounding box center [123, 63] width 14 height 6
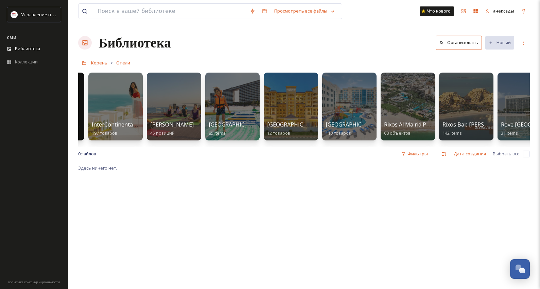
scroll to position [0, 513]
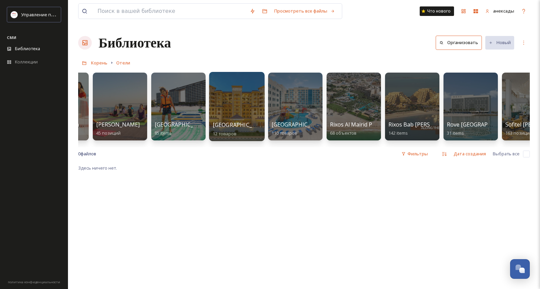
click at [242, 128] on font "[GEOGRAPHIC_DATA] [GEOGRAPHIC_DATA]" at bounding box center [269, 124] width 113 height 7
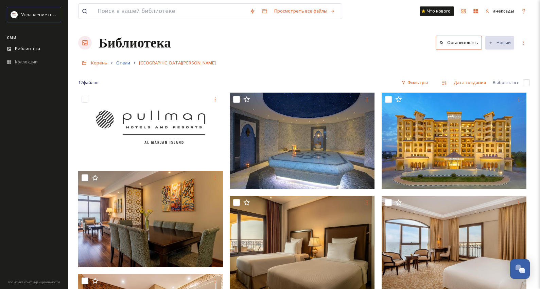
click at [119, 64] on font "Отели" at bounding box center [123, 63] width 14 height 6
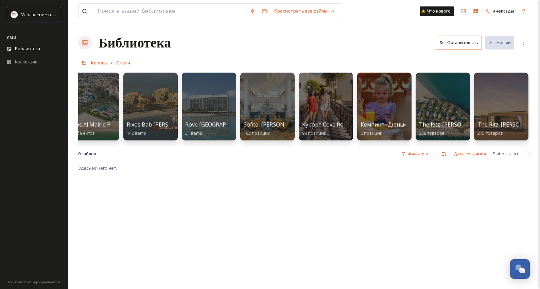
scroll to position [0, 806]
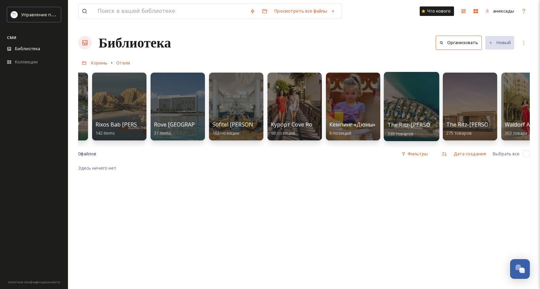
click at [416, 99] on div at bounding box center [410, 106] width 55 height 69
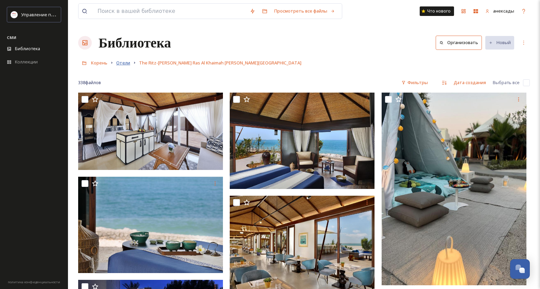
click at [126, 62] on font "Отели" at bounding box center [123, 63] width 14 height 6
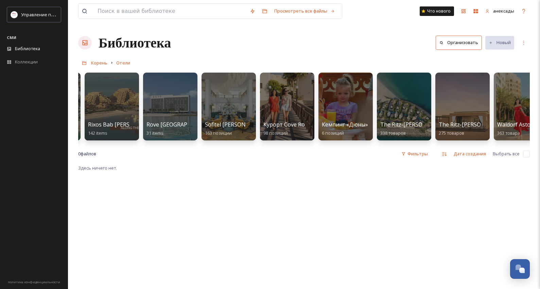
scroll to position [0, 821]
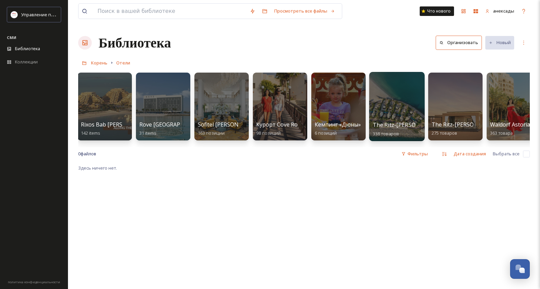
click at [405, 95] on div at bounding box center [396, 106] width 55 height 69
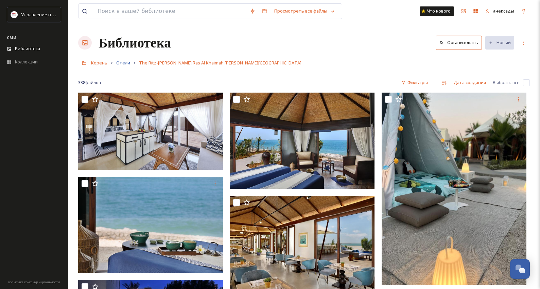
click at [120, 65] on font "Отели" at bounding box center [123, 63] width 14 height 6
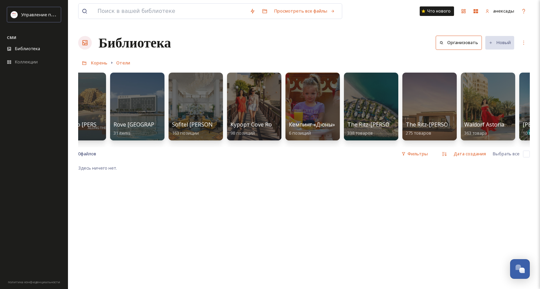
scroll to position [0, 860]
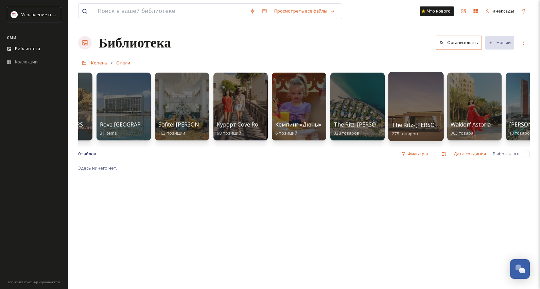
click at [413, 98] on div at bounding box center [415, 106] width 55 height 69
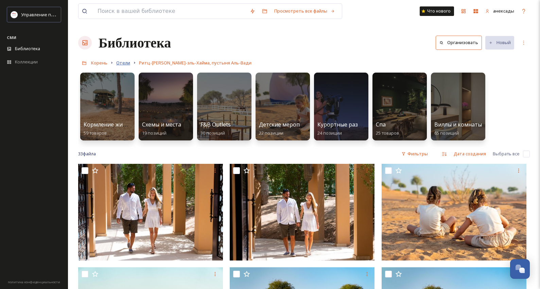
click at [128, 61] on font "Отели" at bounding box center [123, 63] width 14 height 6
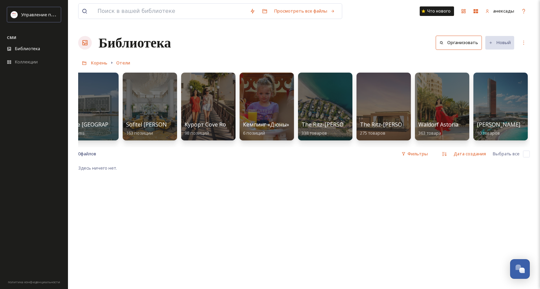
scroll to position [0, 828]
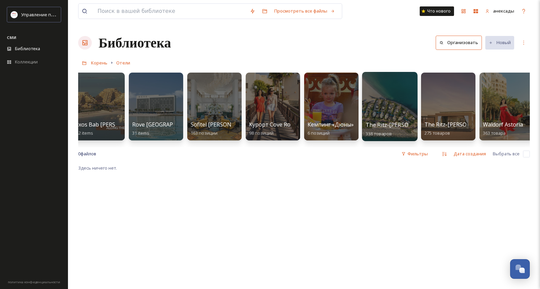
click at [395, 103] on div at bounding box center [389, 106] width 55 height 69
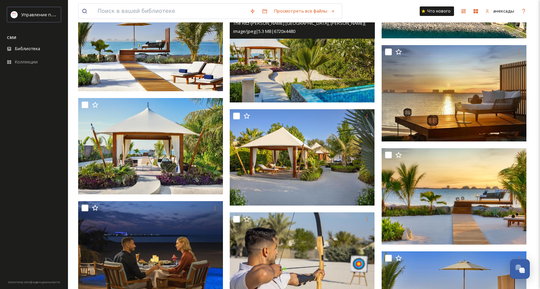
scroll to position [713, 0]
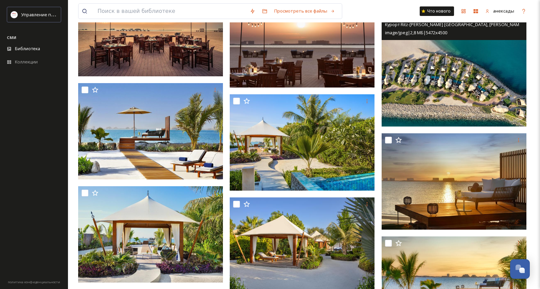
click at [475, 91] on img at bounding box center [453, 66] width 145 height 119
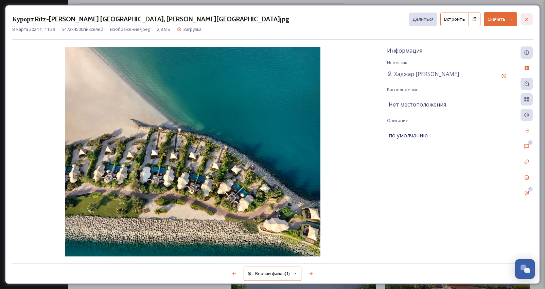
click at [527, 22] on div at bounding box center [526, 19] width 12 height 12
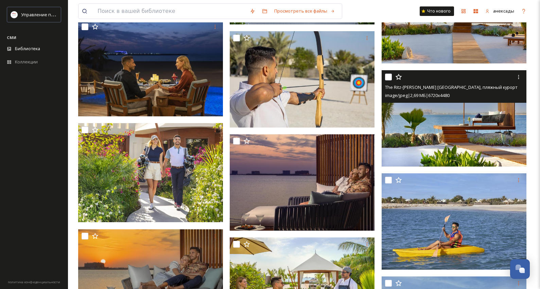
scroll to position [917, 0]
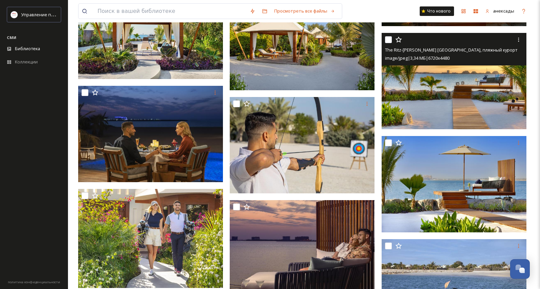
click at [449, 92] on img at bounding box center [453, 81] width 145 height 96
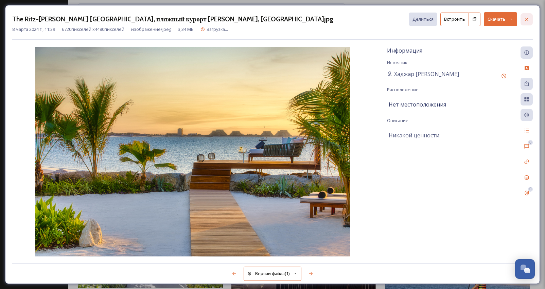
click at [525, 17] on icon at bounding box center [526, 19] width 5 height 5
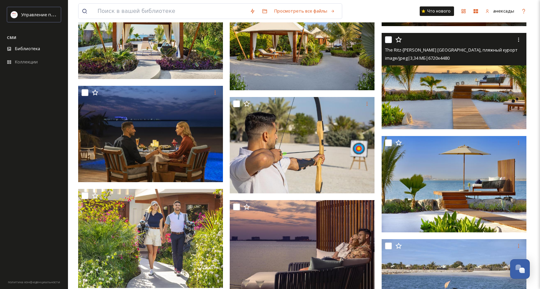
click at [424, 105] on img at bounding box center [453, 81] width 145 height 96
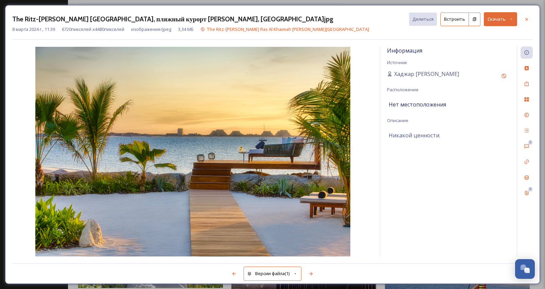
click at [519, 18] on div "The Ritz-[PERSON_NAME] [GEOGRAPHIC_DATA], пляжный курорт [PERSON_NAME], [GEOGRA…" at bounding box center [272, 19] width 520 height 14
click at [523, 18] on div at bounding box center [526, 19] width 12 height 12
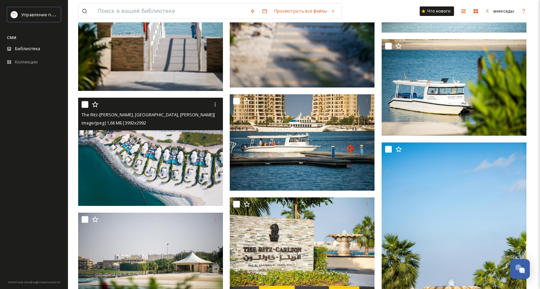
scroll to position [6590, 0]
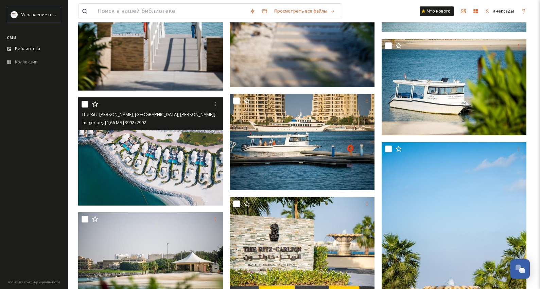
click at [184, 170] on img at bounding box center [150, 151] width 145 height 109
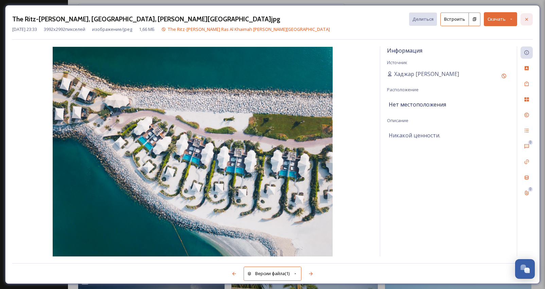
click at [525, 18] on icon at bounding box center [526, 19] width 5 height 5
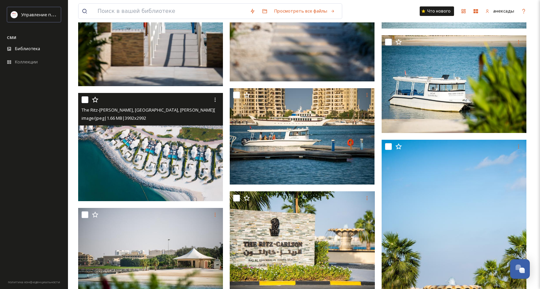
scroll to position [6726, 0]
